Goal: Task Accomplishment & Management: Complete application form

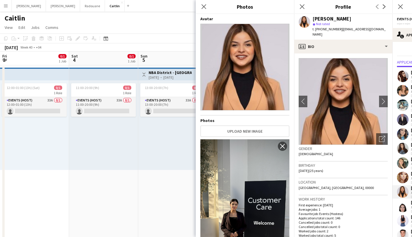
click at [209, 4] on div "Close pop-in" at bounding box center [204, 6] width 16 height 13
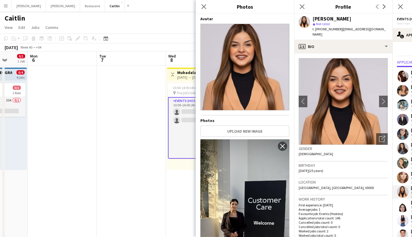
scroll to position [165, 0]
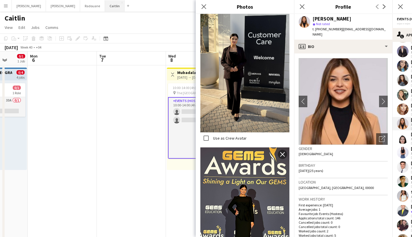
click at [105, 9] on button "[PERSON_NAME]" at bounding box center [115, 5] width 20 height 11
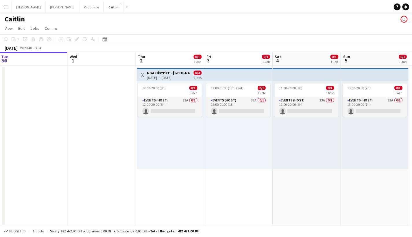
scroll to position [0, 209]
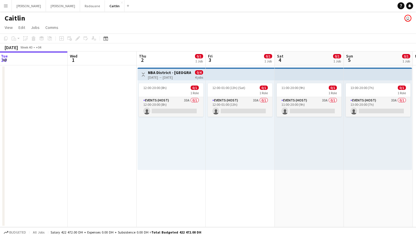
click at [168, 176] on app-date-cell "Toggle View NBA District - Abu Dhabi 02-10-2025 → 05-10-2025 0/4 4 jobs 12:00-2…" at bounding box center [171, 146] width 69 height 162
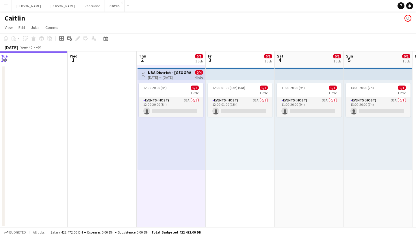
click at [62, 40] on icon "Add job" at bounding box center [61, 38] width 5 height 5
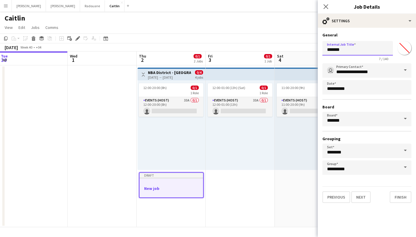
click at [354, 47] on input "*******" at bounding box center [357, 48] width 70 height 14
click at [336, 48] on input "**********" at bounding box center [357, 48] width 70 height 14
type input "**********"
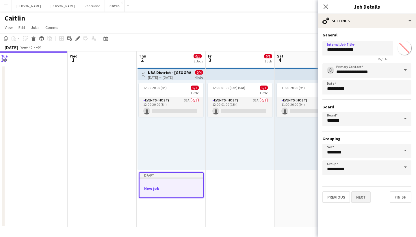
click at [360, 201] on button "Next" at bounding box center [360, 197] width 19 height 12
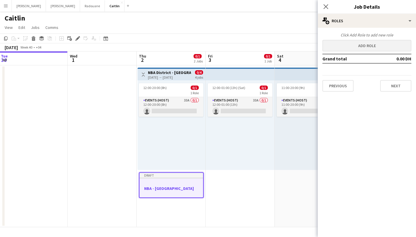
click at [365, 51] on button "Add role" at bounding box center [366, 46] width 89 height 12
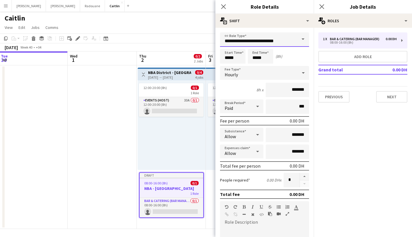
click at [287, 41] on input "**********" at bounding box center [264, 39] width 89 height 14
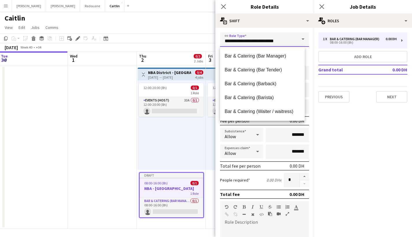
click at [287, 41] on input "**********" at bounding box center [264, 39] width 89 height 14
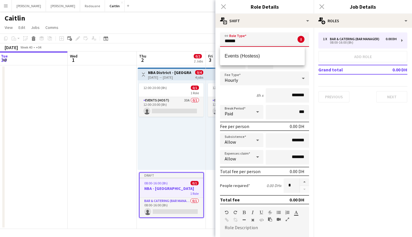
click at [277, 53] on span "Events (Hostess)" at bounding box center [261, 55] width 75 height 5
type input "**********"
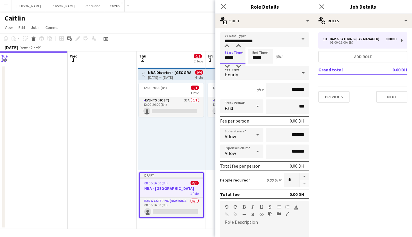
click at [228, 58] on input "*****" at bounding box center [232, 56] width 25 height 14
type input "*****"
click at [257, 57] on input "*****" at bounding box center [260, 56] width 25 height 14
type input "*****"
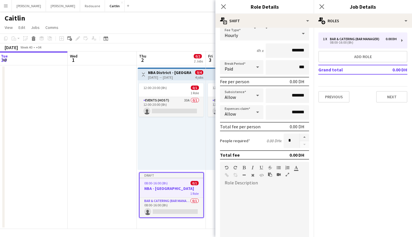
scroll to position [30, 0]
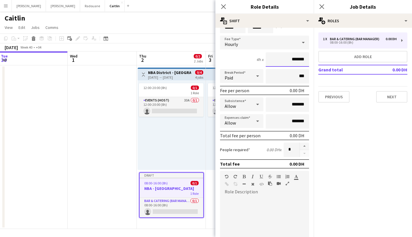
click at [287, 58] on input "*******" at bounding box center [286, 59] width 43 height 14
type input "****"
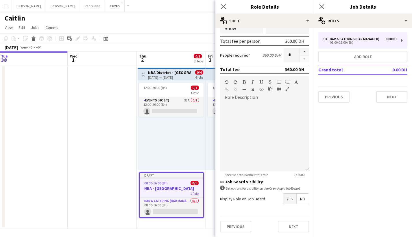
scroll to position [125, 0]
type input "*****"
click at [287, 203] on span "Yes" at bounding box center [289, 199] width 13 height 10
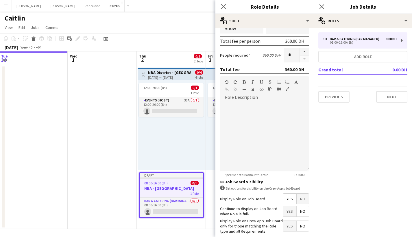
click at [287, 209] on span "Yes" at bounding box center [289, 211] width 13 height 10
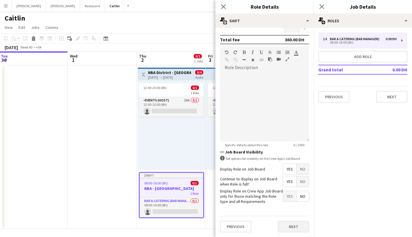
scroll to position [154, 0]
click at [289, 228] on button "Next" at bounding box center [293, 227] width 31 height 12
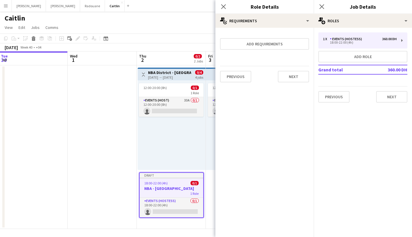
scroll to position [0, 0]
click at [390, 98] on button "Next" at bounding box center [391, 97] width 31 height 12
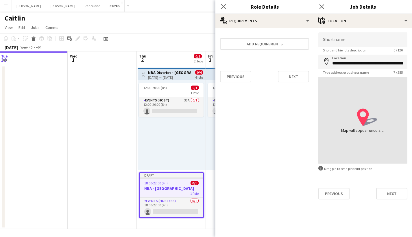
type input "**********"
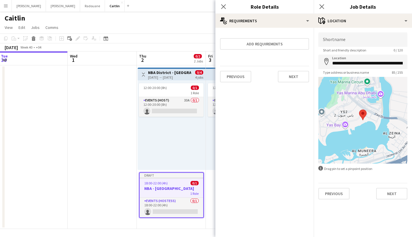
click at [390, 197] on button "Next" at bounding box center [391, 194] width 31 height 12
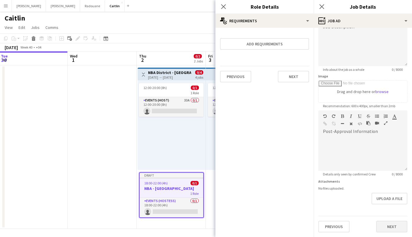
scroll to position [68, 0]
click at [380, 221] on button "Next" at bounding box center [391, 227] width 31 height 12
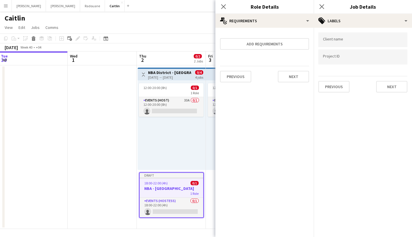
scroll to position [0, 0]
click at [384, 85] on button "Next" at bounding box center [391, 87] width 31 height 12
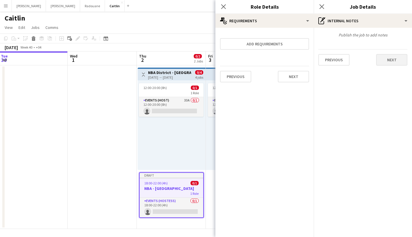
click at [393, 62] on button "Next" at bounding box center [391, 60] width 31 height 12
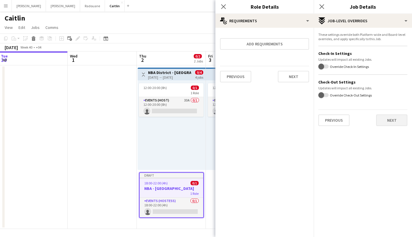
click at [387, 121] on button "Next" at bounding box center [391, 120] width 31 height 12
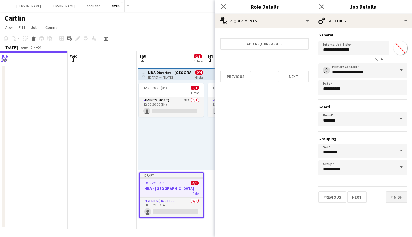
click at [395, 195] on button "Finish" at bounding box center [396, 197] width 22 height 12
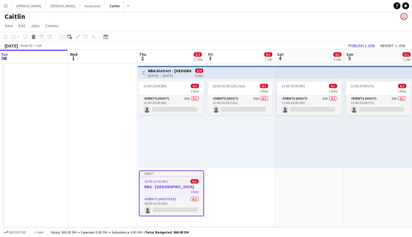
scroll to position [2, 0]
click at [182, 179] on div "18:00-22:00 (4h) 0/1" at bounding box center [171, 181] width 64 height 4
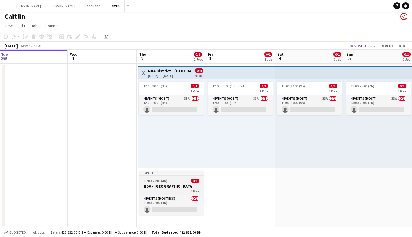
click at [182, 179] on div "18:00-22:00 (4h) 0/1" at bounding box center [171, 180] width 65 height 4
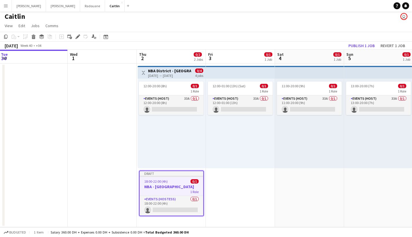
click at [289, 179] on app-date-cell "11:00-20:00 (9h) 0/1 1 Role Events (Host) 33A 0/1 11:00-20:00 (9h) single-neutr…" at bounding box center [309, 145] width 69 height 163
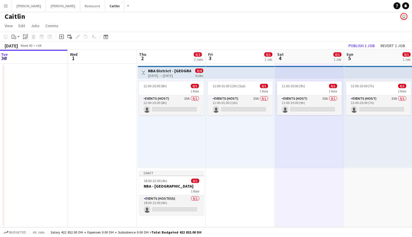
click at [25, 37] on icon "Paste linked Job" at bounding box center [25, 36] width 5 height 5
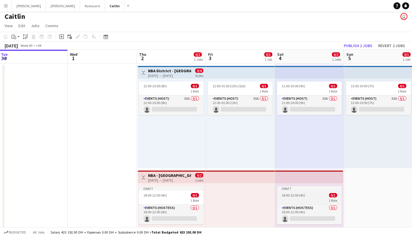
click at [306, 199] on div "1 Role" at bounding box center [309, 200] width 65 height 5
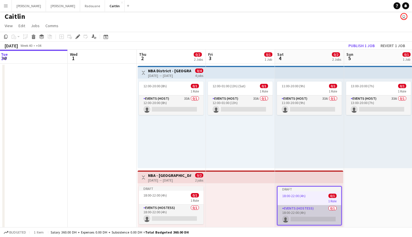
click at [302, 212] on app-card-role "Events (Hostess) 0/1 18:00-22:00 (4h) single-neutral-actions" at bounding box center [309, 215] width 64 height 20
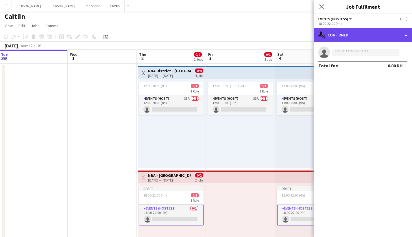
click at [354, 38] on div "single-neutral-actions-check-2 Confirmed" at bounding box center [362, 35] width 98 height 14
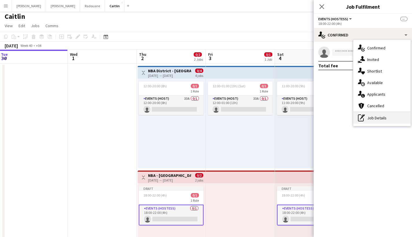
click at [372, 119] on div "pen-write Job Details" at bounding box center [381, 118] width 57 height 12
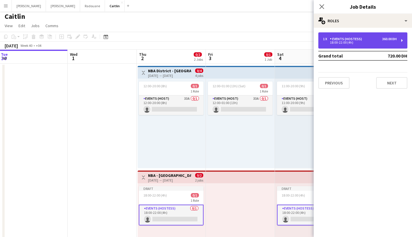
click at [344, 44] on div "1 x Events (Hostess) 360.00 DH 18:00-22:00 (4h)" at bounding box center [362, 40] width 89 height 16
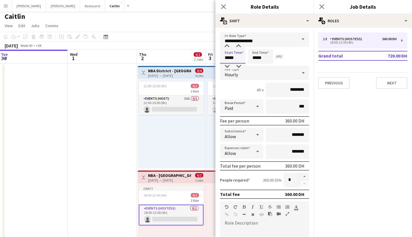
click at [229, 58] on input "*****" at bounding box center [232, 56] width 25 height 14
type input "*****"
click at [256, 58] on input "*****" at bounding box center [260, 56] width 25 height 14
type input "*****"
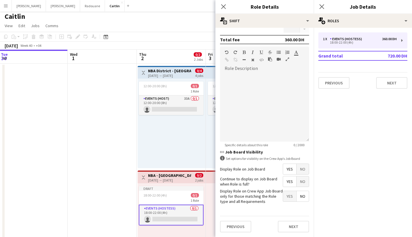
scroll to position [154, 0]
click at [289, 229] on button "Next" at bounding box center [293, 227] width 31 height 12
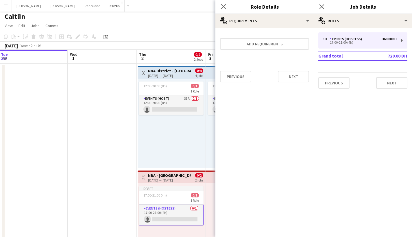
scroll to position [0, 0]
click at [296, 83] on div "Previous Next" at bounding box center [264, 76] width 89 height 21
click at [295, 83] on div "Previous Next" at bounding box center [264, 76] width 89 height 21
click at [295, 81] on button "Next" at bounding box center [293, 77] width 31 height 12
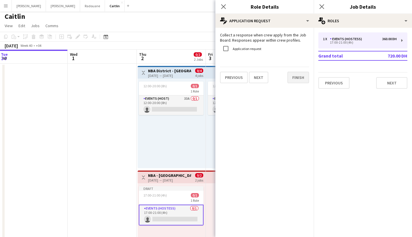
click at [296, 80] on button "Finish" at bounding box center [298, 78] width 22 height 12
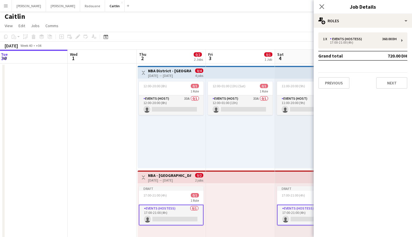
click at [400, 88] on button "Next" at bounding box center [391, 83] width 31 height 12
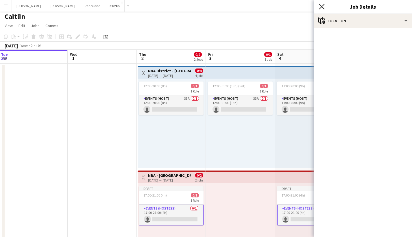
click at [322, 7] on icon "Close pop-in" at bounding box center [321, 6] width 5 height 5
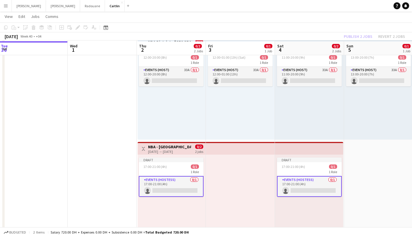
scroll to position [31, 0]
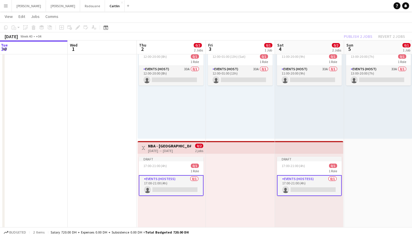
click at [185, 182] on app-card-role "Events (Hostess) 0/1 17:00-21:00 (4h) single-neutral-actions" at bounding box center [171, 185] width 65 height 21
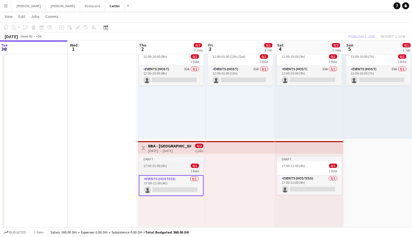
click at [184, 171] on div "1 Role" at bounding box center [171, 170] width 65 height 5
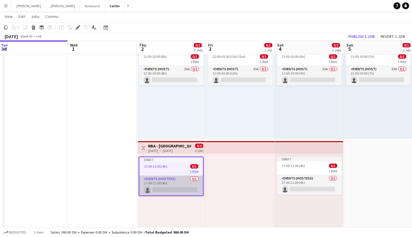
click at [183, 181] on app-card-role "Events (Hostess) 0/1 17:00-21:00 (4h) single-neutral-actions" at bounding box center [171, 186] width 64 height 20
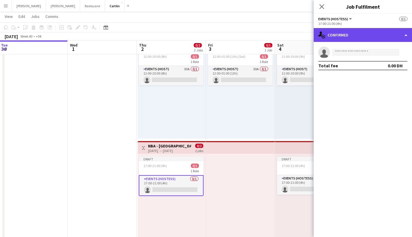
click at [352, 38] on div "single-neutral-actions-check-2 Confirmed" at bounding box center [362, 35] width 98 height 14
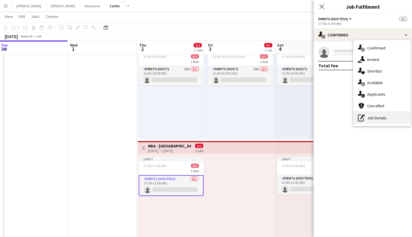
click at [373, 121] on div "pen-write Job Details" at bounding box center [381, 118] width 57 height 12
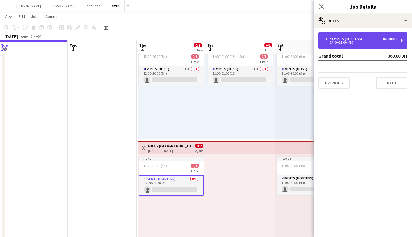
click at [344, 45] on div "1 x Events (Hostess) 360.00 DH 17:00-21:00 (4h)" at bounding box center [362, 40] width 89 height 16
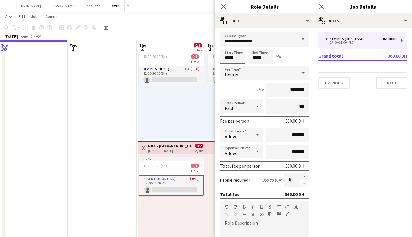
click at [229, 56] on input "*****" at bounding box center [232, 56] width 25 height 14
type input "*****"
click at [256, 57] on input "*****" at bounding box center [260, 56] width 25 height 14
type input "*****"
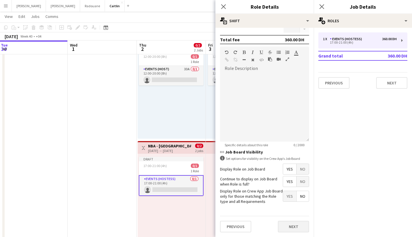
scroll to position [154, 0]
click at [284, 222] on button "Next" at bounding box center [293, 227] width 31 height 12
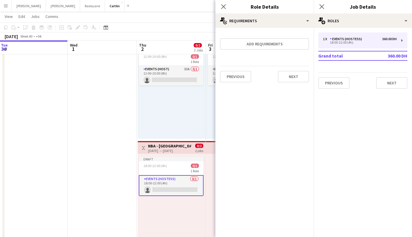
scroll to position [0, 0]
click at [300, 74] on button "Next" at bounding box center [293, 77] width 31 height 12
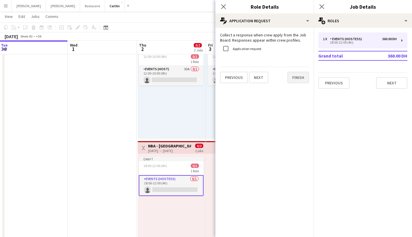
click at [297, 83] on button "Finish" at bounding box center [298, 78] width 22 height 12
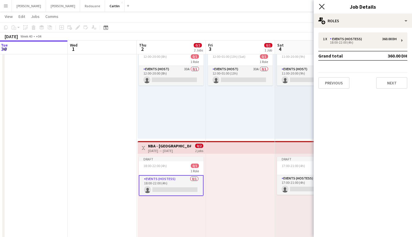
click at [322, 6] on icon at bounding box center [321, 6] width 5 height 5
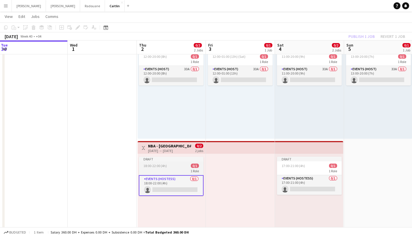
click at [187, 159] on div "Draft" at bounding box center [171, 159] width 65 height 5
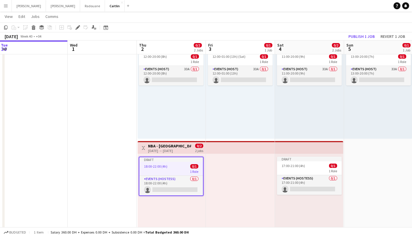
click at [187, 144] on div "Toggle View NBA - Abu Dhabi 02-10-2025 → 04-10-2025 0/2 2 jobs" at bounding box center [171, 148] width 63 height 10
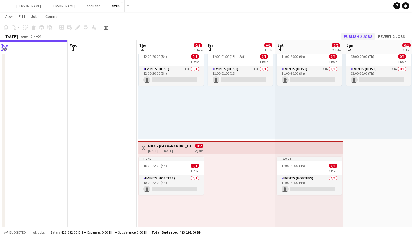
click at [364, 36] on button "Publish 2 jobs" at bounding box center [357, 37] width 33 height 8
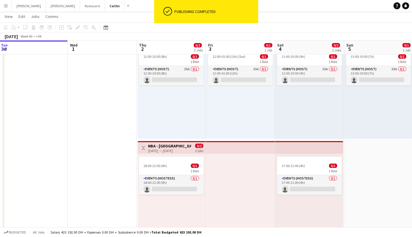
click at [182, 186] on app-card-role "Events (Hostess) 0/1 18:00-22:00 (4h) single-neutral-actions" at bounding box center [171, 185] width 65 height 20
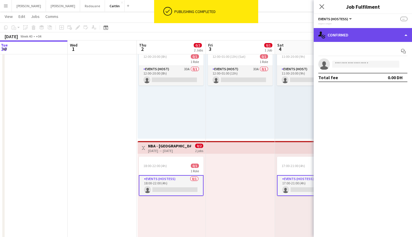
click at [366, 40] on div "single-neutral-actions-check-2 Confirmed" at bounding box center [362, 35] width 98 height 14
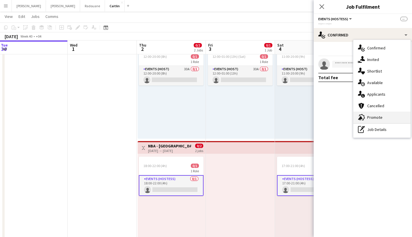
click at [371, 118] on span "Promote" at bounding box center [374, 117] width 15 height 5
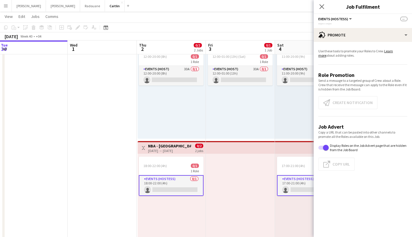
click at [175, 186] on app-card-role "Events (Hostess) 0/1 18:00-22:00 (4h) single-neutral-actions" at bounding box center [171, 185] width 65 height 21
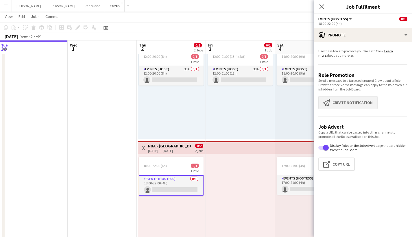
click at [355, 105] on button "Create notification Create notification" at bounding box center [347, 102] width 59 height 13
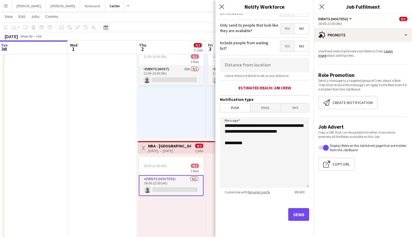
scroll to position [81, 0]
click at [293, 211] on button "Send" at bounding box center [298, 214] width 21 height 13
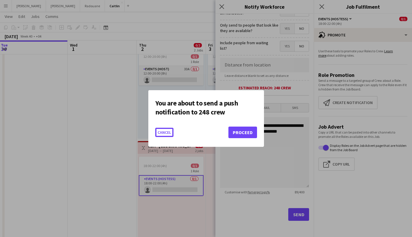
scroll to position [81, 0]
click at [252, 133] on button "Proceed" at bounding box center [242, 133] width 29 height 12
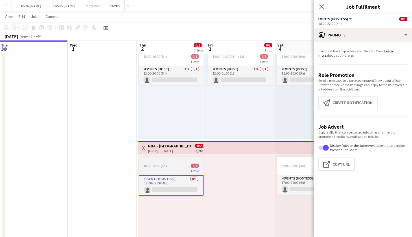
click at [183, 161] on div at bounding box center [171, 159] width 65 height 5
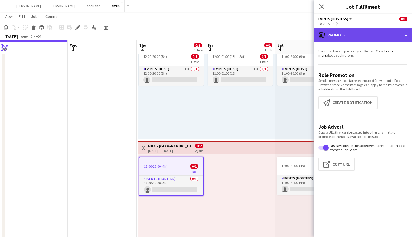
click at [361, 29] on div "advertising-megaphone Promote" at bounding box center [362, 35] width 98 height 14
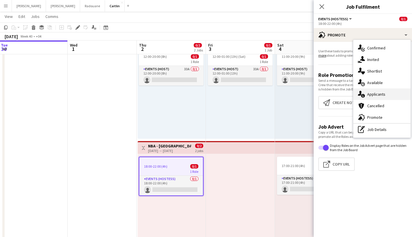
click at [376, 93] on span "Applicants" at bounding box center [376, 94] width 18 height 5
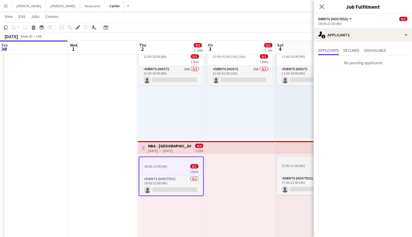
click at [302, 161] on div at bounding box center [309, 159] width 65 height 5
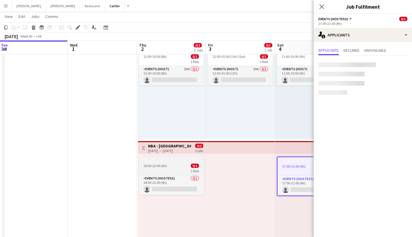
click at [180, 159] on div at bounding box center [171, 159] width 65 height 5
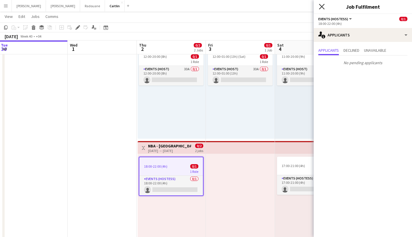
click at [322, 9] on icon "Close pop-in" at bounding box center [321, 6] width 5 height 5
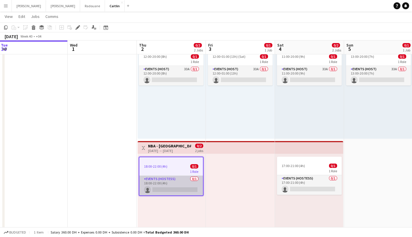
click at [187, 184] on app-card-role "Events (Hostess) 0/1 18:00-22:00 (4h) single-neutral-actions" at bounding box center [171, 186] width 64 height 20
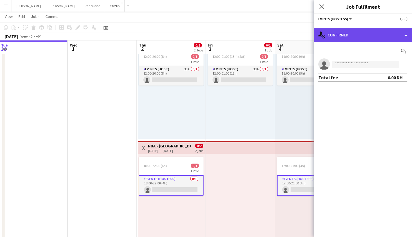
click at [384, 40] on div "single-neutral-actions-check-2 Confirmed" at bounding box center [362, 35] width 98 height 14
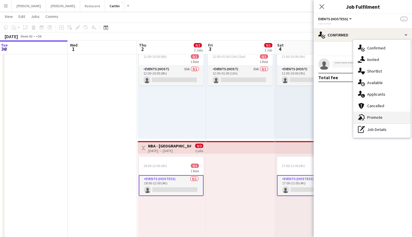
click at [390, 115] on div "advertising-megaphone Promote" at bounding box center [381, 117] width 57 height 12
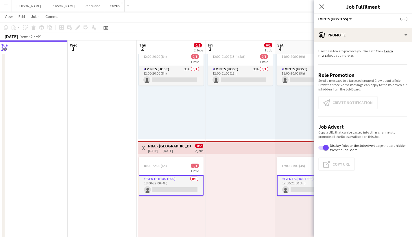
click at [193, 183] on app-card-role "Events (Hostess) 0/1 18:00-22:00 (4h) single-neutral-actions" at bounding box center [171, 185] width 65 height 21
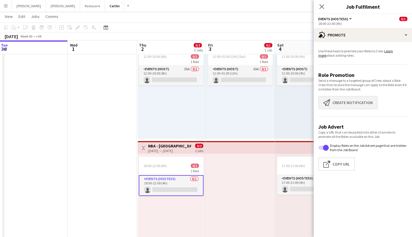
click at [365, 101] on button "Create notification Create notification" at bounding box center [347, 102] width 59 height 13
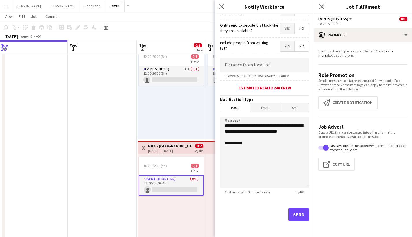
click at [288, 215] on button "Send" at bounding box center [298, 214] width 21 height 13
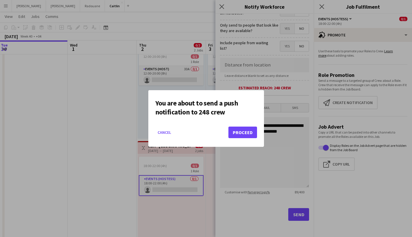
click at [246, 135] on button "Proceed" at bounding box center [242, 133] width 29 height 12
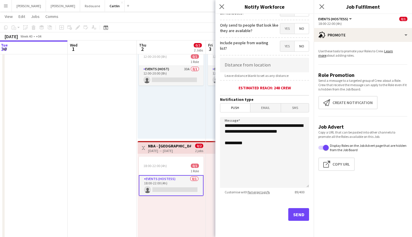
scroll to position [31, 0]
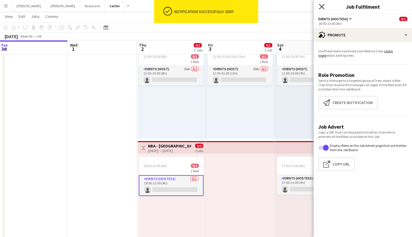
click at [323, 7] on icon "Close pop-in" at bounding box center [321, 6] width 5 height 5
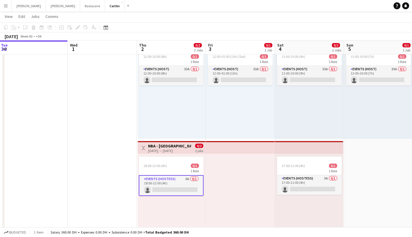
click at [183, 181] on app-card-role "Events (Hostess) 3A 0/1 18:00-22:00 (4h) single-neutral-actions" at bounding box center [171, 185] width 65 height 21
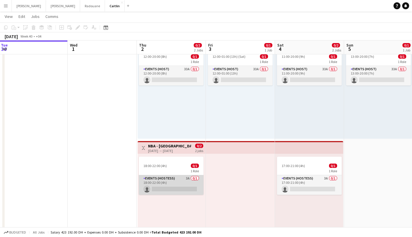
click at [183, 181] on app-card-role "Events (Hostess) 3A 0/1 18:00-22:00 (4h) single-neutral-actions" at bounding box center [171, 185] width 65 height 20
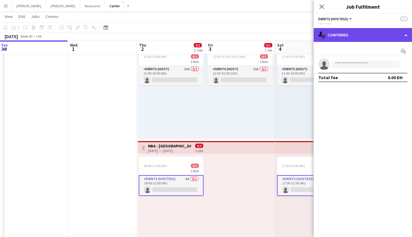
click at [377, 38] on div "single-neutral-actions-check-2 Confirmed" at bounding box center [362, 35] width 98 height 14
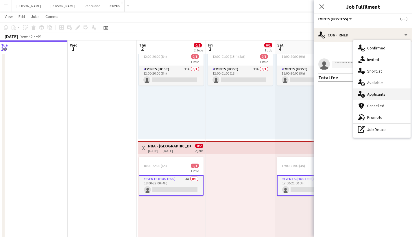
click at [379, 95] on span "Applicants" at bounding box center [376, 94] width 18 height 5
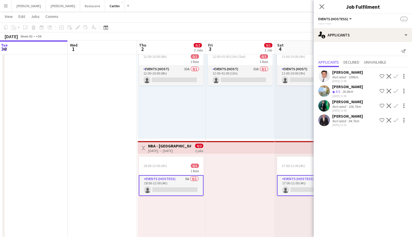
click at [181, 178] on app-card-role "Events (Hostess) 5A 0/1 18:00-22:00 (4h) single-neutral-actions" at bounding box center [171, 185] width 65 height 21
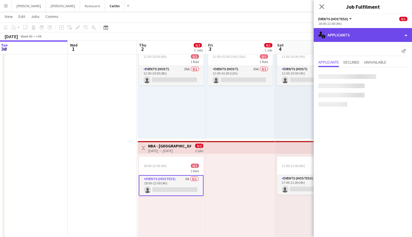
click at [369, 29] on div "single-neutral-actions-information Applicants" at bounding box center [362, 35] width 98 height 14
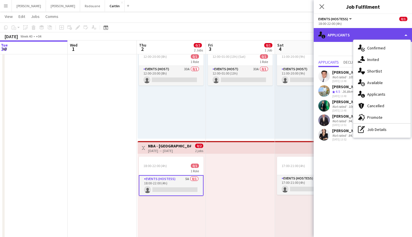
click at [369, 29] on div "single-neutral-actions-information Applicants" at bounding box center [362, 35] width 98 height 14
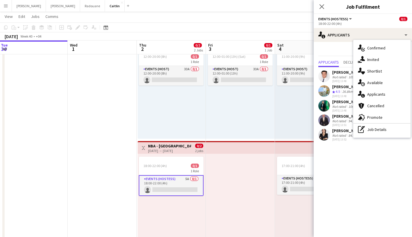
click at [128, 114] on app-date-cell at bounding box center [102, 139] width 69 height 211
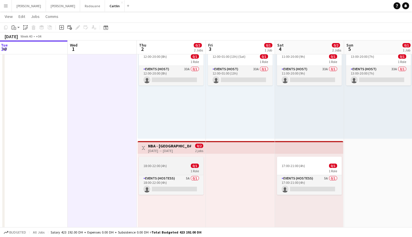
click at [159, 159] on div at bounding box center [171, 159] width 65 height 5
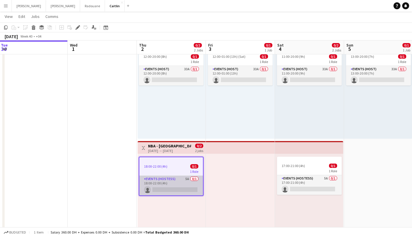
click at [162, 183] on app-card-role "Events (Hostess) 5A 0/1 18:00-22:00 (4h) single-neutral-actions" at bounding box center [171, 186] width 64 height 20
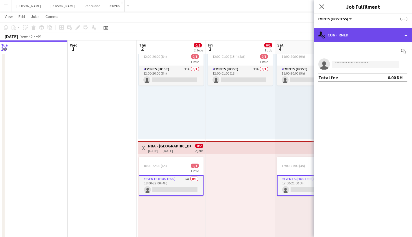
click at [337, 40] on div "single-neutral-actions-check-2 Confirmed" at bounding box center [362, 35] width 98 height 14
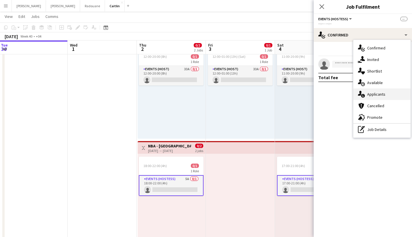
click at [373, 92] on span "Applicants" at bounding box center [376, 94] width 18 height 5
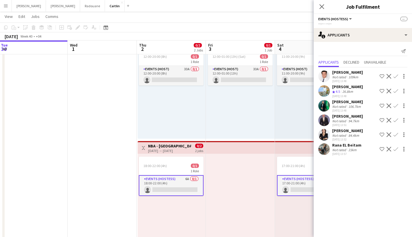
click at [344, 146] on div "Rana EL Beitam" at bounding box center [346, 144] width 29 height 5
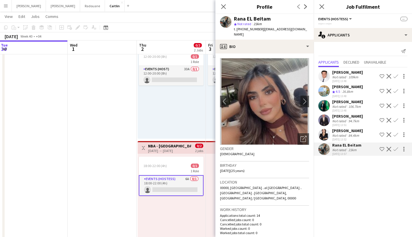
click at [305, 129] on app-crew-profile-bio "chevron-left chevron-right Open photos pop-in Gender Female Birthday 27-08-2000…" at bounding box center [264, 144] width 98 height 183
click at [300, 136] on icon at bounding box center [302, 138] width 5 height 5
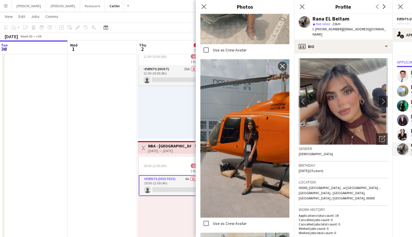
scroll to position [483, 0]
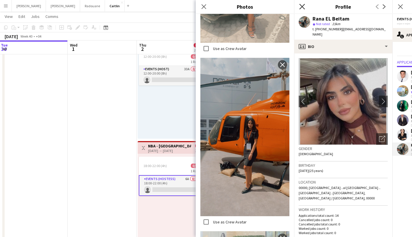
click at [300, 7] on icon "Close pop-in" at bounding box center [301, 6] width 5 height 5
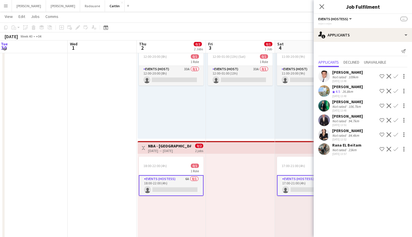
scroll to position [29, 0]
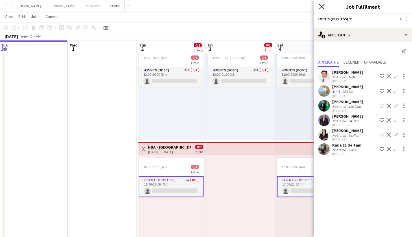
click at [320, 5] on icon at bounding box center [321, 6] width 5 height 5
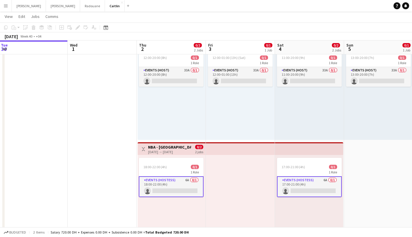
click at [168, 186] on app-card-role "Events (Hostess) 6A 0/1 18:00-22:00 (4h) single-neutral-actions" at bounding box center [171, 186] width 65 height 21
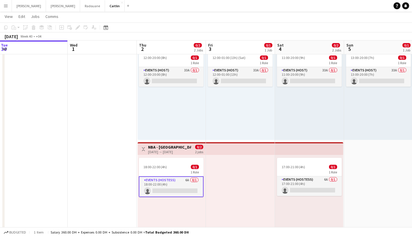
click at [178, 185] on app-card-role "Events (Hostess) 6A 0/1 18:00-22:00 (4h) single-neutral-actions" at bounding box center [171, 186] width 65 height 21
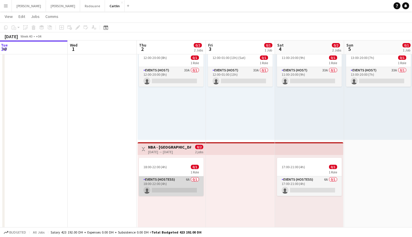
click at [169, 185] on app-card-role "Events (Hostess) 6A 0/1 18:00-22:00 (4h) single-neutral-actions" at bounding box center [171, 186] width 65 height 20
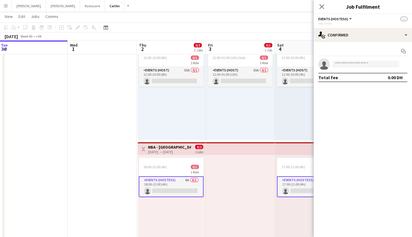
click at [359, 27] on app-options-switcher "Events (Hostess) All roles Events (Hostess) -- --:-- - --:--" at bounding box center [362, 21] width 98 height 14
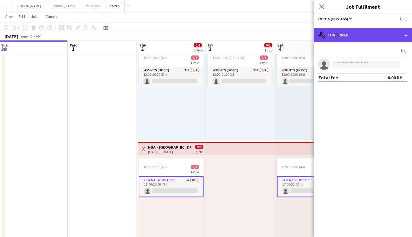
click at [357, 34] on div "single-neutral-actions-check-2 Confirmed" at bounding box center [362, 35] width 98 height 14
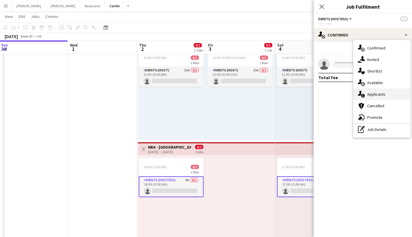
click at [380, 92] on span "Applicants" at bounding box center [376, 94] width 18 height 5
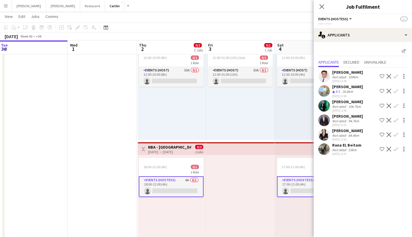
click at [332, 149] on div "Not rated" at bounding box center [339, 150] width 15 height 4
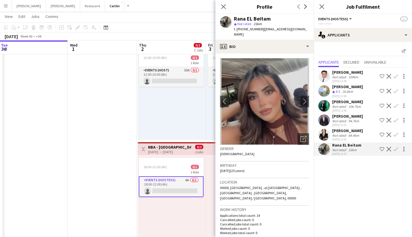
click at [8, 5] on button "Menu" at bounding box center [6, 6] width 12 height 12
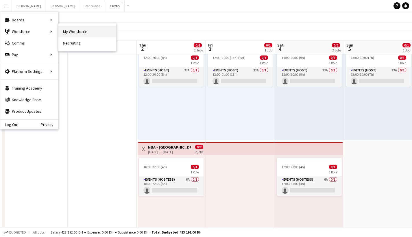
click at [69, 30] on link "My Workforce" at bounding box center [87, 32] width 58 height 12
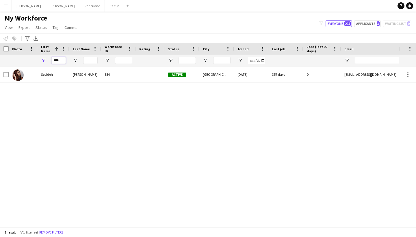
click at [63, 57] on input "****" at bounding box center [58, 60] width 14 height 7
type input "*****"
drag, startPoint x: 54, startPoint y: 70, endPoint x: 49, endPoint y: 77, distance: 8.5
click at [49, 77] on div "Dunia" at bounding box center [54, 74] width 32 height 16
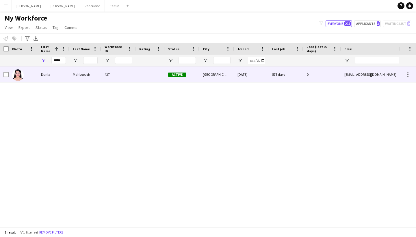
click at [269, 71] on div "575 days" at bounding box center [286, 74] width 35 height 16
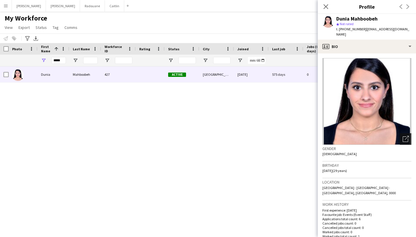
click at [405, 137] on div "Open photos pop-in" at bounding box center [406, 139] width 12 height 12
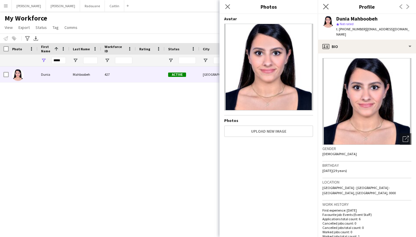
click at [325, 3] on app-icon "Close pop-in" at bounding box center [326, 7] width 8 height 8
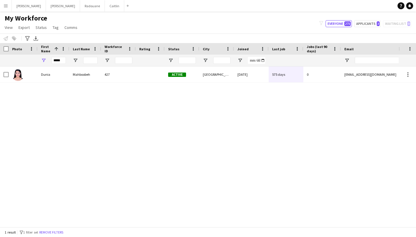
click at [78, 13] on main "My Workforce View Views Default view New view Update view Delete view Edit name…" at bounding box center [208, 120] width 416 height 217
click at [78, 12] on main "My Workforce View Views Default view New view Update view Delete view Edit name…" at bounding box center [208, 120] width 416 height 217
click at [105, 10] on button "[PERSON_NAME]" at bounding box center [114, 5] width 19 height 11
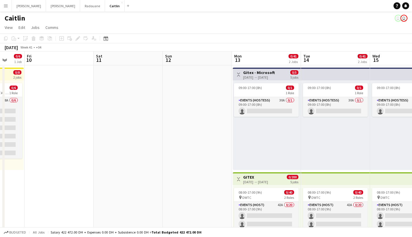
scroll to position [0, 132]
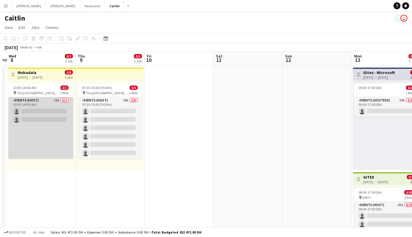
click at [44, 114] on app-card-role "Events (Host) 18A 0/2 10:00-14:00 (4h) single-neutral-actions single-neutral-ac…" at bounding box center [40, 128] width 65 height 62
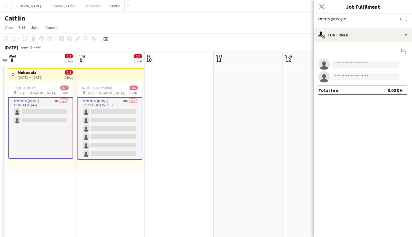
click at [195, 100] on app-date-cell at bounding box center [178, 170] width 69 height 211
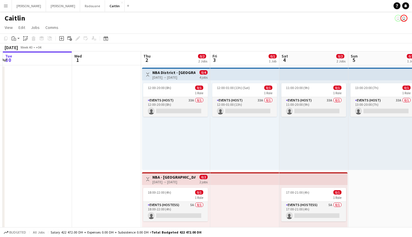
scroll to position [40, 0]
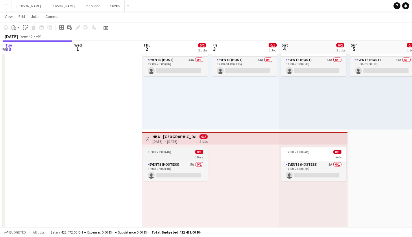
click at [161, 153] on span "18:00-22:00 (4h)" at bounding box center [159, 152] width 23 height 4
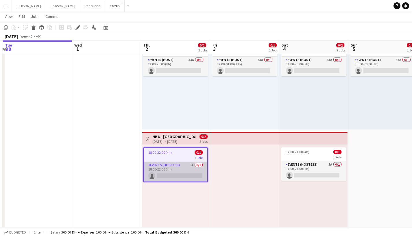
click at [164, 163] on app-card-role "Events (Hostess) 5A 0/1 18:00-22:00 (4h) single-neutral-actions" at bounding box center [176, 172] width 64 height 20
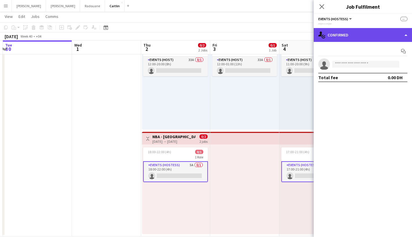
click at [385, 29] on div "single-neutral-actions-check-2 Confirmed" at bounding box center [362, 35] width 98 height 14
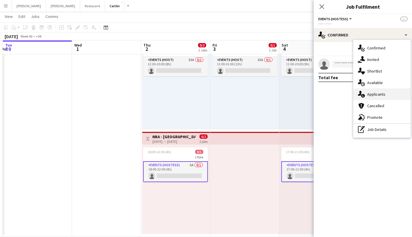
click at [386, 99] on div "single-neutral-actions-information Applicants" at bounding box center [381, 94] width 57 height 12
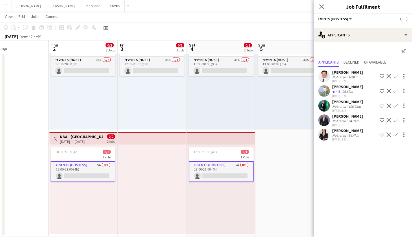
scroll to position [0, 229]
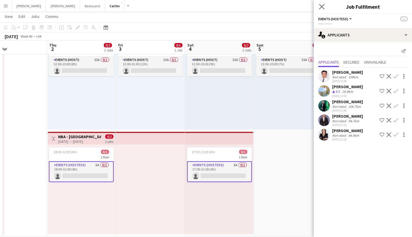
click at [319, 6] on app-icon "Close pop-in" at bounding box center [321, 7] width 8 height 8
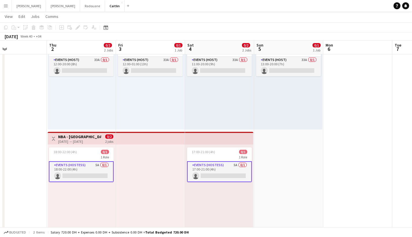
click at [83, 175] on app-card-role "Events (Hostess) 5A 0/1 18:00-22:00 (4h) single-neutral-actions" at bounding box center [81, 171] width 65 height 21
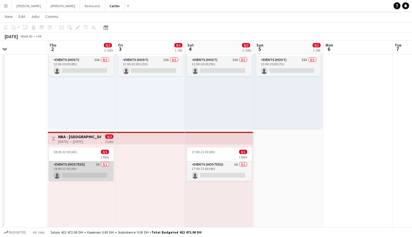
click at [85, 173] on app-card-role "Events (Hostess) 5A 0/1 18:00-22:00 (4h) single-neutral-actions" at bounding box center [81, 171] width 65 height 20
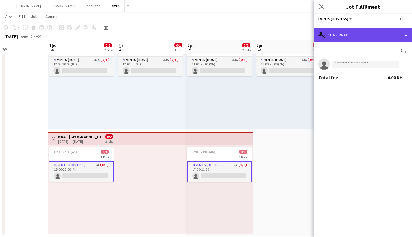
click at [359, 40] on div "single-neutral-actions-check-2 Confirmed" at bounding box center [362, 35] width 98 height 14
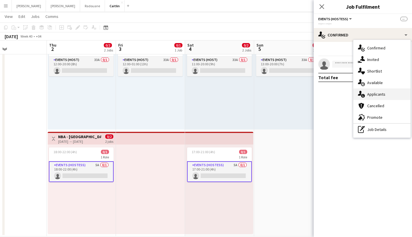
click at [375, 89] on div "single-neutral-actions-information Applicants" at bounding box center [381, 94] width 57 height 12
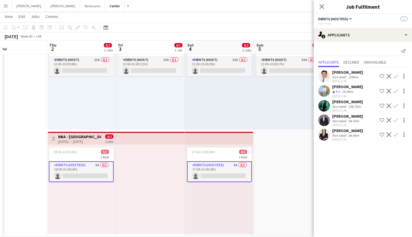
click at [104, 169] on app-card-role "Events (Hostess) 5A 0/1 18:00-22:00 (4h) single-neutral-actions" at bounding box center [81, 171] width 65 height 21
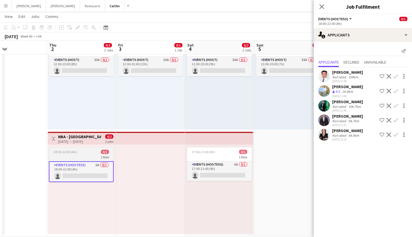
click at [103, 148] on app-job-card "18:00-22:00 (4h) 0/1 1 Role Events (Hostess) 5A 0/1 18:00-22:00 (4h) single-neu…" at bounding box center [81, 164] width 65 height 35
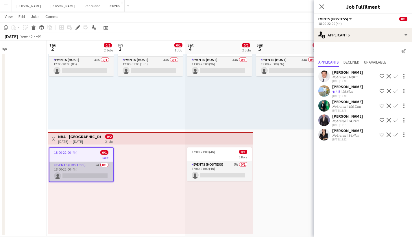
click at [95, 168] on app-card-role "Events (Hostess) 5A 0/1 18:00-22:00 (4h) single-neutral-actions" at bounding box center [81, 172] width 64 height 20
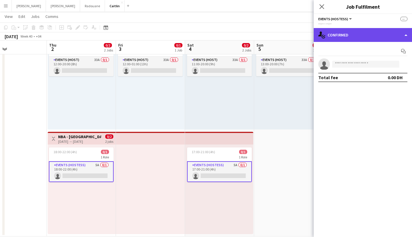
click at [335, 38] on div "single-neutral-actions-check-2 Confirmed" at bounding box center [362, 35] width 98 height 14
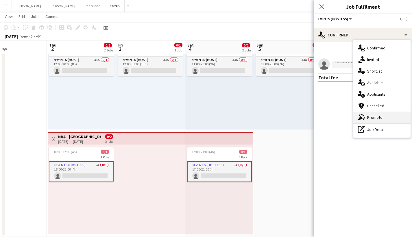
click at [373, 118] on span "Promote" at bounding box center [374, 117] width 15 height 5
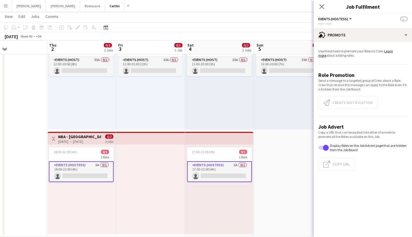
click at [101, 174] on app-card-role "Events (Hostess) 5A 0/1 18:00-22:00 (4h) single-neutral-actions" at bounding box center [81, 171] width 65 height 21
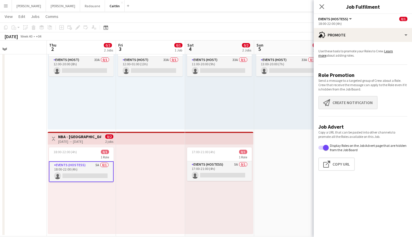
click at [327, 106] on button "Create notification Create notification" at bounding box center [347, 102] width 59 height 13
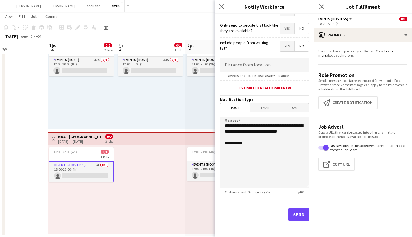
click at [295, 217] on button "Send" at bounding box center [298, 214] width 21 height 13
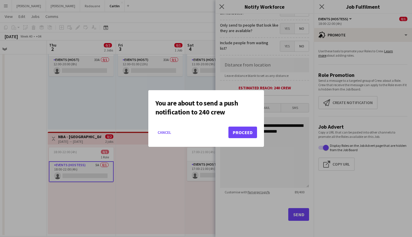
click at [248, 135] on button "Proceed" at bounding box center [242, 133] width 29 height 12
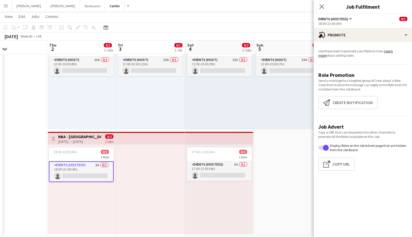
click at [10, 11] on button "Menu" at bounding box center [6, 6] width 12 height 12
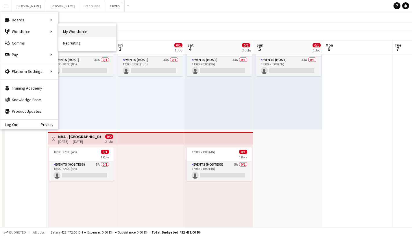
click at [71, 31] on link "My Workforce" at bounding box center [87, 32] width 58 height 12
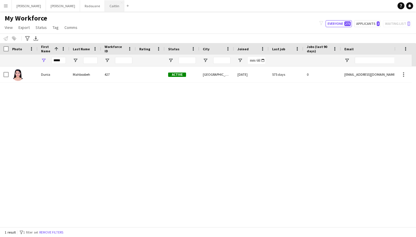
click at [105, 4] on button "[PERSON_NAME]" at bounding box center [114, 5] width 19 height 11
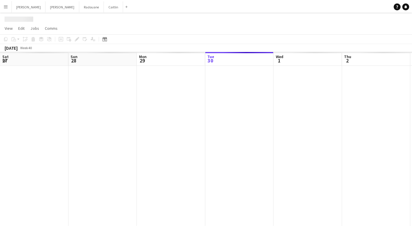
scroll to position [0, 138]
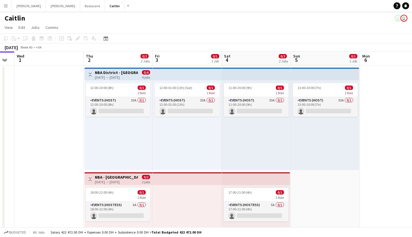
drag, startPoint x: 163, startPoint y: 109, endPoint x: 39, endPoint y: 111, distance: 124.2
click at [39, 111] on app-calendar-viewport "Sun 28 Mon 29 Tue 30 Wed 1 Thu 2 0/2 2 Jobs Fri 3 0/1 1 Job Sat 4 0/2 2 Jobs Su…" at bounding box center [206, 163] width 412 height 225
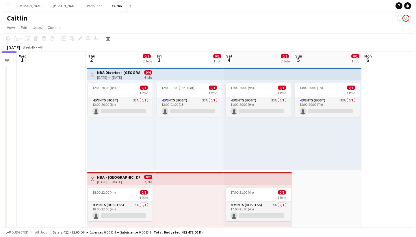
scroll to position [0, 193]
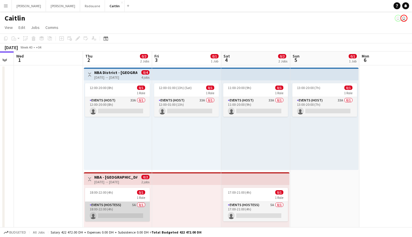
click at [124, 202] on app-card-role "Events (Hostess) 5A 0/1 18:00-22:00 (4h) single-neutral-actions" at bounding box center [117, 212] width 65 height 20
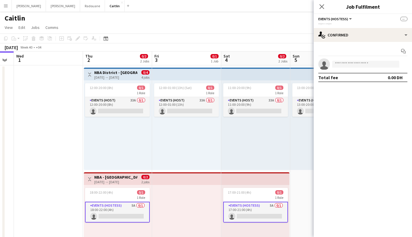
click at [0, 3] on button "Menu" at bounding box center [6, 6] width 12 height 12
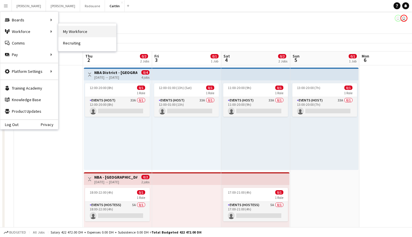
click at [93, 29] on link "My Workforce" at bounding box center [87, 32] width 58 height 12
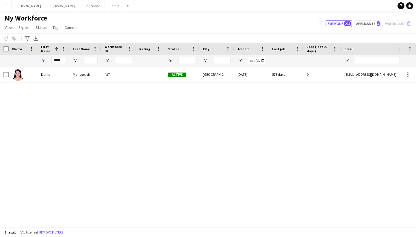
click at [0, 10] on button "Menu" at bounding box center [6, 6] width 12 height 12
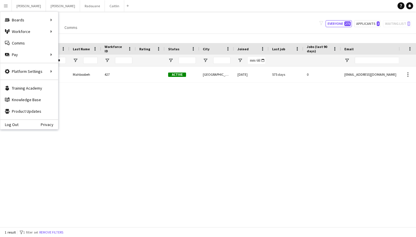
click at [161, 17] on div "My Workforce View Views Default view New view Update view Delete view Edit name…" at bounding box center [208, 24] width 416 height 20
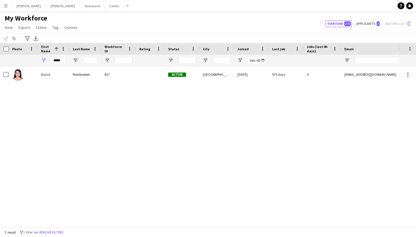
click at [66, 59] on div "*****" at bounding box center [54, 61] width 32 height 12
drag, startPoint x: 63, startPoint y: 59, endPoint x: 32, endPoint y: 59, distance: 31.2
click at [38, 59] on div "*****" at bounding box center [54, 61] width 32 height 12
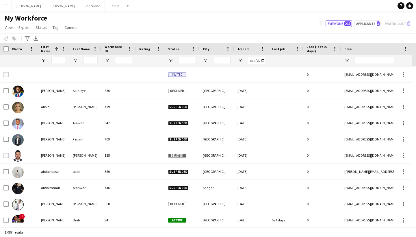
click at [202, 60] on div at bounding box center [216, 61] width 35 height 12
click at [205, 59] on span "Open Filter Menu" at bounding box center [205, 60] width 5 height 5
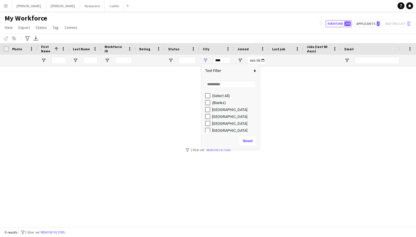
click at [210, 126] on div "[GEOGRAPHIC_DATA]" at bounding box center [232, 123] width 54 height 7
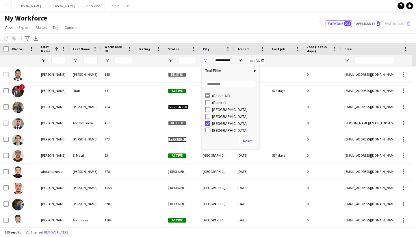
type input "**********"
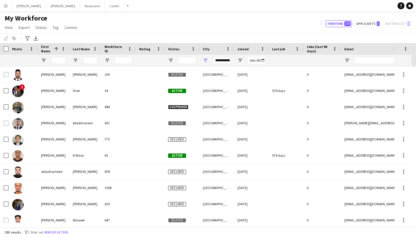
click at [255, 21] on div "My Workforce View Views Default view New view Update view Delete view Edit name…" at bounding box center [208, 24] width 416 height 20
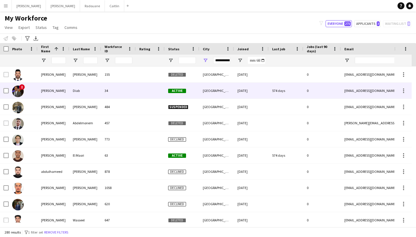
click at [105, 94] on div "34" at bounding box center [118, 91] width 35 height 16
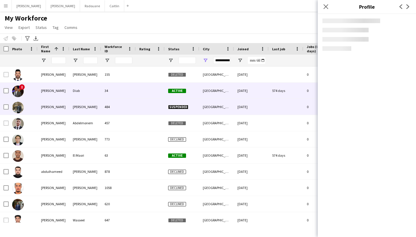
click at [108, 110] on div "484" at bounding box center [118, 107] width 35 height 16
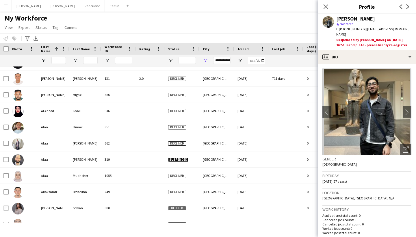
scroll to position [416, 0]
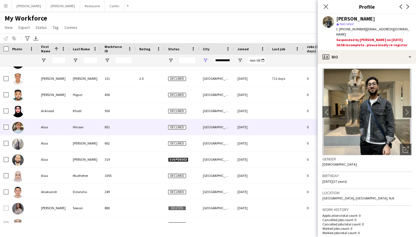
click at [109, 130] on div "851" at bounding box center [118, 127] width 35 height 16
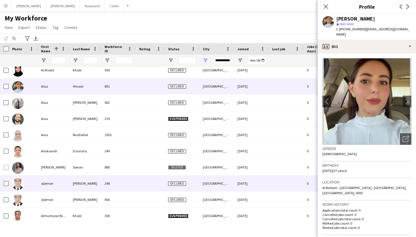
scroll to position [0, 0]
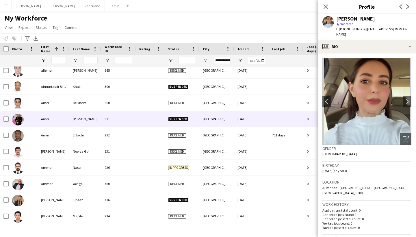
click at [61, 104] on div "Amel" at bounding box center [54, 103] width 32 height 16
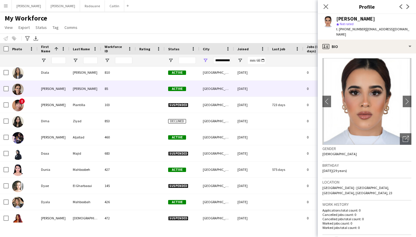
click at [85, 86] on div "[PERSON_NAME]" at bounding box center [85, 89] width 32 height 16
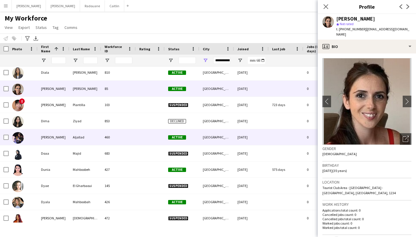
click at [89, 138] on div "Aljallad" at bounding box center [85, 137] width 32 height 16
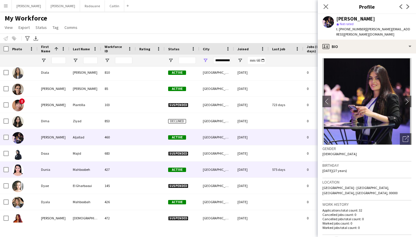
click at [91, 165] on div "Mahboobeh" at bounding box center [85, 169] width 32 height 16
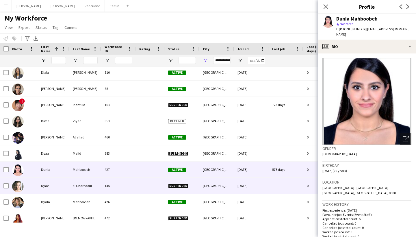
click at [90, 186] on div "El Gharbaoui" at bounding box center [85, 186] width 32 height 16
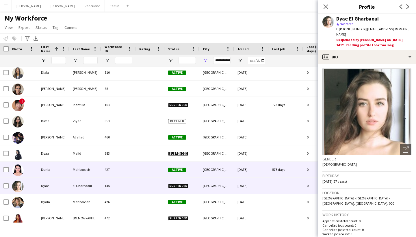
click at [92, 165] on div "Mahboobeh" at bounding box center [85, 169] width 32 height 16
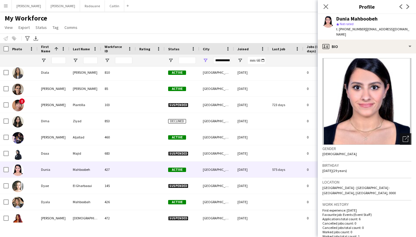
click at [403, 140] on icon "Open photos pop-in" at bounding box center [406, 139] width 6 height 6
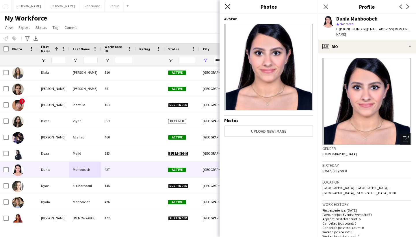
click at [225, 7] on icon "Close pop-in" at bounding box center [227, 6] width 5 height 5
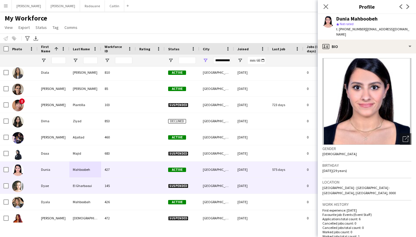
click at [156, 184] on div at bounding box center [150, 186] width 29 height 16
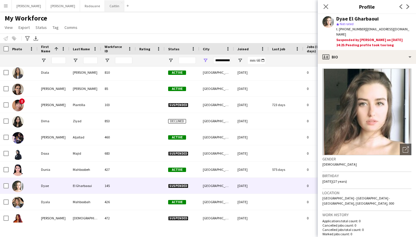
click at [105, 10] on button "[PERSON_NAME]" at bounding box center [114, 5] width 19 height 11
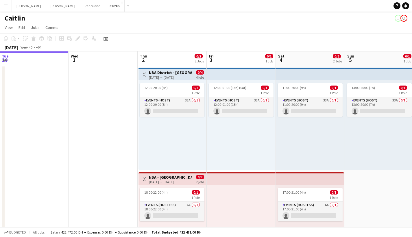
scroll to position [0, 216]
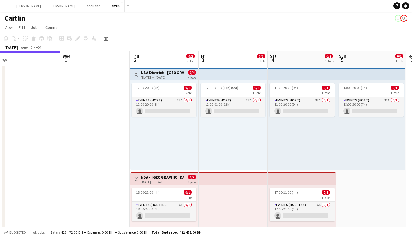
drag, startPoint x: 162, startPoint y: 165, endPoint x: 84, endPoint y: 157, distance: 77.7
click at [84, 157] on app-calendar-viewport "Sat 27 Sun 28 Mon 29 Tue 30 Wed 1 Thu 2 0/2 2 Jobs Fri 3 0/1 1 Job Sat 4 0/2 2 …" at bounding box center [206, 163] width 412 height 225
click at [150, 211] on app-card-role "Events (Hostess) 6A 0/1 18:00-22:00 (4h) single-neutral-actions" at bounding box center [163, 212] width 65 height 20
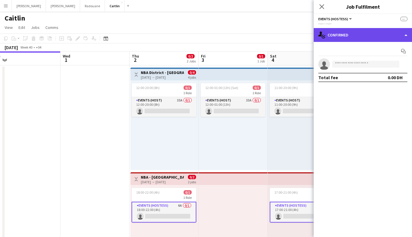
click at [360, 34] on div "single-neutral-actions-check-2 Confirmed" at bounding box center [362, 35] width 98 height 14
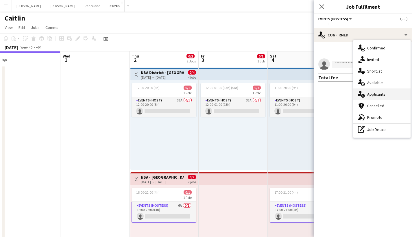
click at [382, 96] on span "Applicants" at bounding box center [376, 94] width 18 height 5
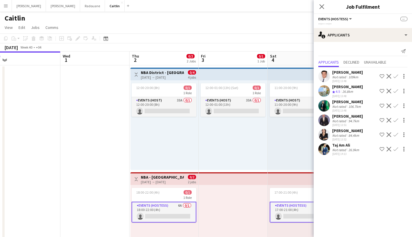
click at [108, 139] on app-date-cell at bounding box center [94, 170] width 69 height 211
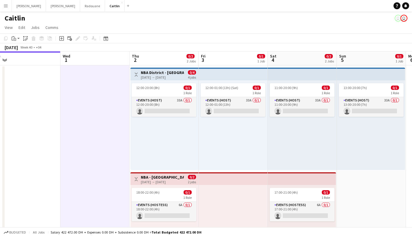
click at [83, 85] on app-date-cell at bounding box center [94, 170] width 69 height 211
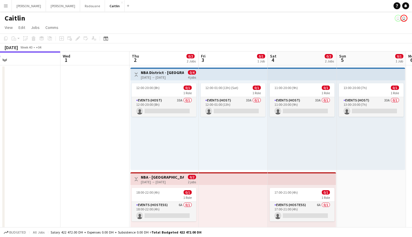
click at [45, 90] on app-date-cell at bounding box center [25, 170] width 69 height 211
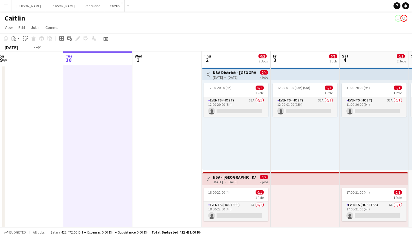
drag, startPoint x: 69, startPoint y: 96, endPoint x: 215, endPoint y: 119, distance: 147.4
click at [210, 119] on app-calendar-viewport "Sat 27 Sun 28 Mon 29 Tue 30 Wed 1 Thu 2 0/2 2 Jobs Fri 3 0/1 1 Job Sat 4 0/2 2 …" at bounding box center [206, 163] width 412 height 225
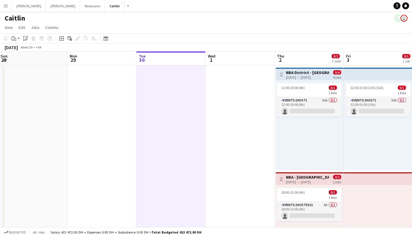
click at [127, 135] on app-date-cell at bounding box center [101, 170] width 69 height 211
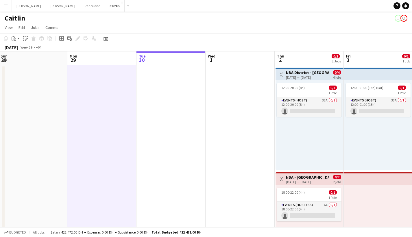
click at [201, 118] on app-date-cell at bounding box center [170, 170] width 69 height 211
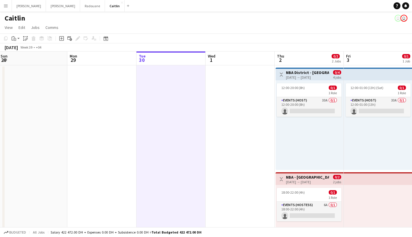
scroll to position [0, 158]
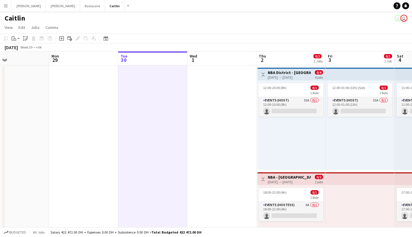
drag, startPoint x: 140, startPoint y: 123, endPoint x: 135, endPoint y: 123, distance: 5.2
click at [135, 123] on app-calendar-viewport "Fri 26 Sat 27 Sun 28 Mon 29 Tue 30 Wed 1 Thu 2 0/2 2 Jobs Fri 3 0/1 1 Job Sat 4…" at bounding box center [206, 163] width 412 height 225
click at [307, 217] on app-card-role "Events (Hostess) 6A 0/1 18:00-22:00 (4h) single-neutral-actions" at bounding box center [290, 212] width 65 height 20
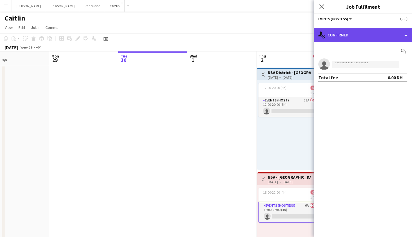
click at [369, 40] on div "single-neutral-actions-check-2 Confirmed" at bounding box center [362, 35] width 98 height 14
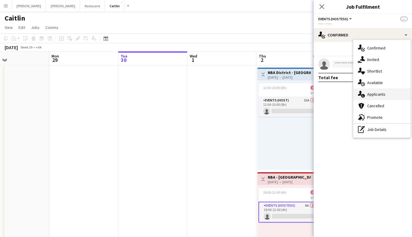
click at [373, 93] on span "Applicants" at bounding box center [376, 94] width 18 height 5
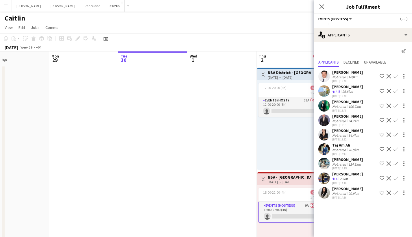
click at [343, 179] on div "23km" at bounding box center [343, 178] width 10 height 5
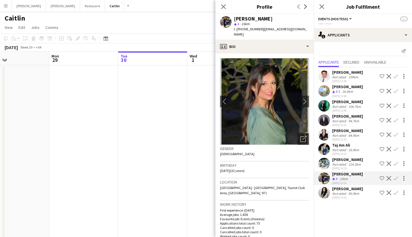
click at [345, 190] on div "[PERSON_NAME]" at bounding box center [347, 188] width 31 height 5
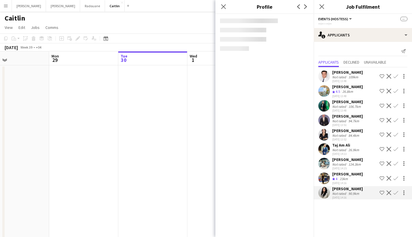
click at [345, 179] on div "23km" at bounding box center [343, 178] width 10 height 5
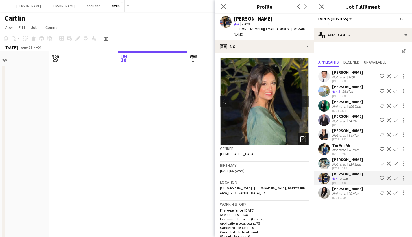
click at [299, 138] on div "Open photos pop-in" at bounding box center [303, 139] width 12 height 12
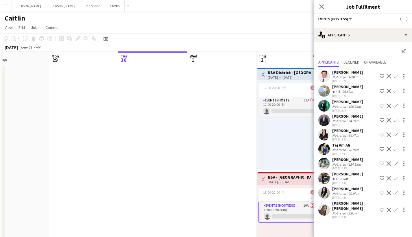
click at [338, 194] on div "Not rated" at bounding box center [339, 193] width 15 height 4
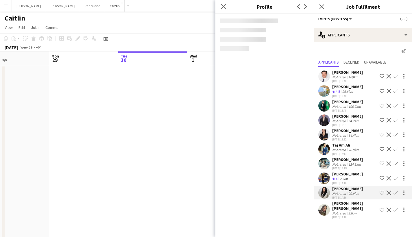
click at [338, 211] on div "Not rated" at bounding box center [339, 213] width 15 height 4
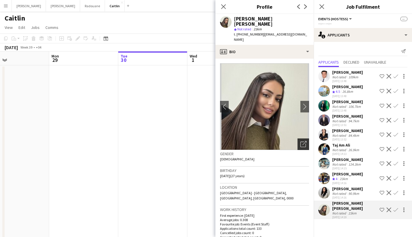
click at [300, 141] on icon "Open photos pop-in" at bounding box center [303, 144] width 6 height 6
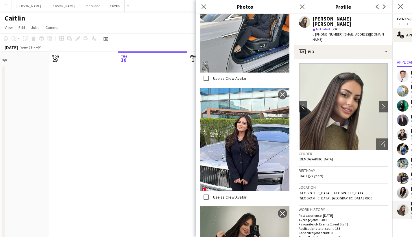
scroll to position [157, 0]
click at [303, 9] on icon "Close pop-in" at bounding box center [301, 6] width 5 height 5
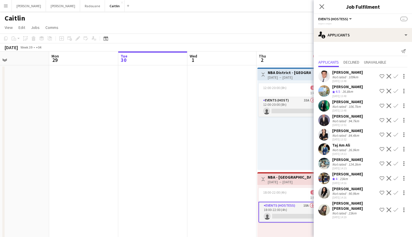
click at [328, 167] on app-user-avatar at bounding box center [324, 164] width 12 height 12
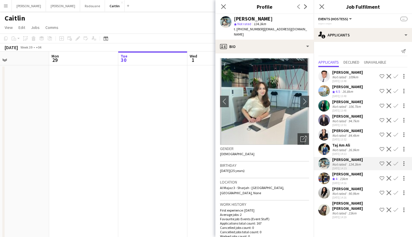
click at [331, 180] on div "Rasha Matama Crew rating 4 23km 30-09-2025 14:16 Shortlist crew Decline Confirm" at bounding box center [362, 178] width 98 height 14
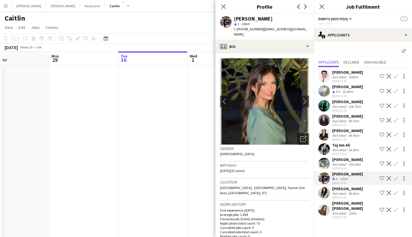
click at [329, 191] on app-user-avatar at bounding box center [324, 193] width 12 height 12
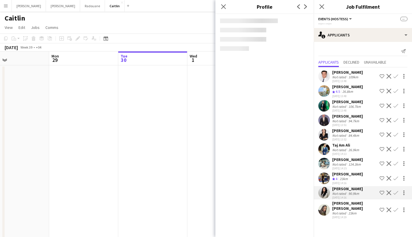
click at [329, 204] on div at bounding box center [324, 210] width 12 height 12
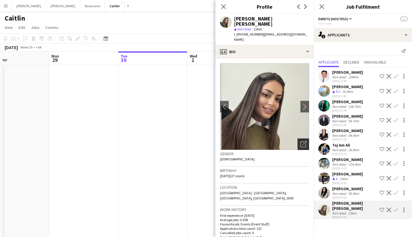
click at [300, 141] on icon "Open photos pop-in" at bounding box center [303, 144] width 6 height 6
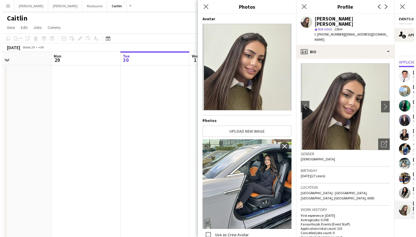
scroll to position [326, 0]
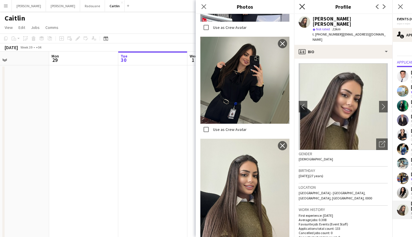
click at [302, 7] on icon at bounding box center [301, 6] width 5 height 5
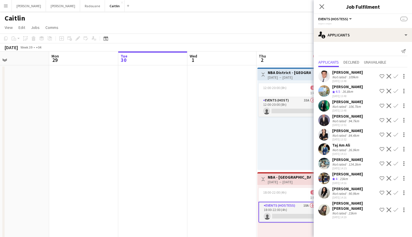
click at [7, 6] on app-icon "Menu" at bounding box center [5, 5] width 5 height 5
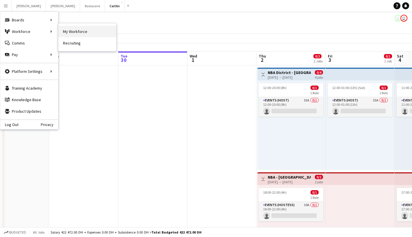
click at [75, 33] on link "My Workforce" at bounding box center [87, 32] width 58 height 12
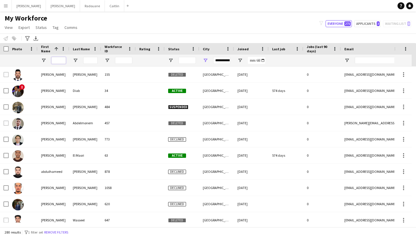
click at [62, 59] on input "First Name Filter Input" at bounding box center [58, 60] width 14 height 7
type input "*****"
type input "**********"
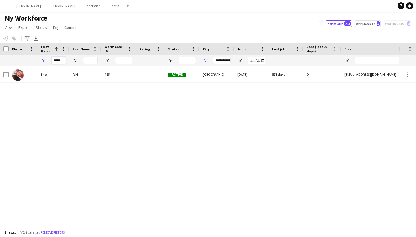
type input "*****"
click at [60, 75] on div "jihen" at bounding box center [54, 74] width 32 height 16
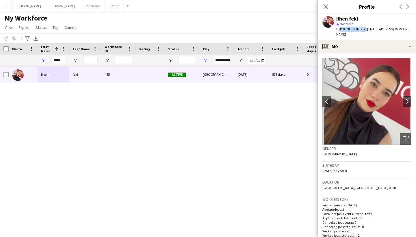
drag, startPoint x: 361, startPoint y: 29, endPoint x: 339, endPoint y: 29, distance: 21.7
click at [339, 29] on span "t. +971529204830" at bounding box center [351, 29] width 30 height 4
copy span "[PHONE_NUMBER]"
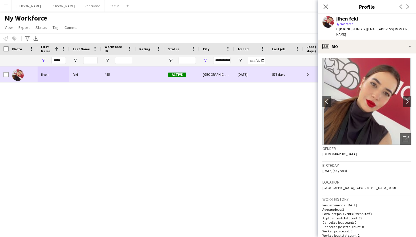
click at [261, 69] on div "[DATE]" at bounding box center [251, 74] width 35 height 16
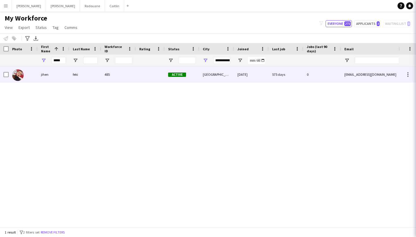
click at [261, 69] on div "[DATE]" at bounding box center [251, 74] width 35 height 16
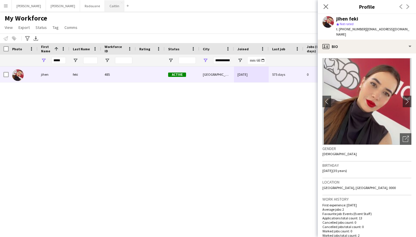
click at [105, 9] on button "[PERSON_NAME]" at bounding box center [114, 5] width 19 height 11
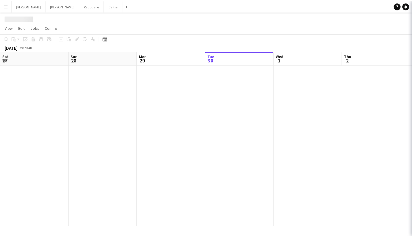
scroll to position [0, 138]
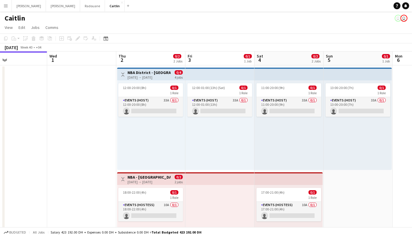
drag, startPoint x: 242, startPoint y: 144, endPoint x: 151, endPoint y: 128, distance: 92.3
click at [151, 128] on app-calendar-viewport "Sat 27 Sun 28 Mon 29 Tue 30 Wed 1 Thu 2 0/2 2 Jobs Fri 3 0/1 1 Job Sat 4 0/2 2 …" at bounding box center [206, 163] width 412 height 225
click at [158, 201] on app-job-card "18:00-22:00 (4h) 0/1 1 Role Events (Hostess) 10A 0/1 18:00-22:00 (4h) single-ne…" at bounding box center [150, 205] width 65 height 34
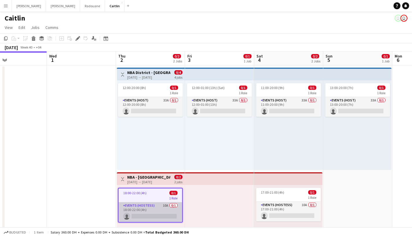
click at [158, 208] on app-card-role "Events (Hostess) 10A 0/1 18:00-22:00 (4h) single-neutral-actions" at bounding box center [150, 212] width 64 height 20
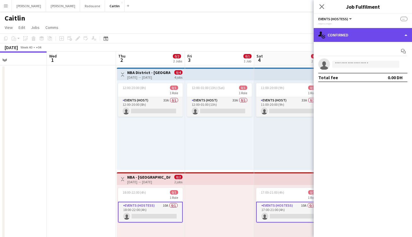
click at [373, 36] on div "single-neutral-actions-check-2 Confirmed" at bounding box center [362, 35] width 98 height 14
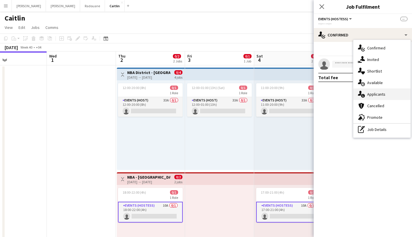
click at [390, 90] on div "single-neutral-actions-information Applicants" at bounding box center [381, 94] width 57 height 12
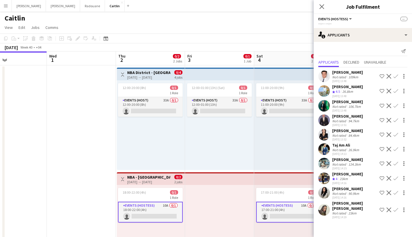
scroll to position [0, 0]
click at [340, 176] on div "23km" at bounding box center [343, 178] width 10 height 5
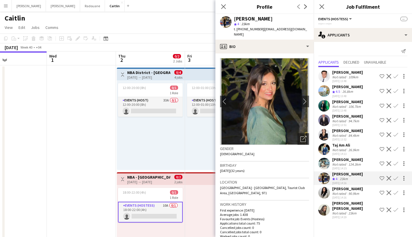
click at [341, 165] on div "Not rated" at bounding box center [339, 164] width 15 height 4
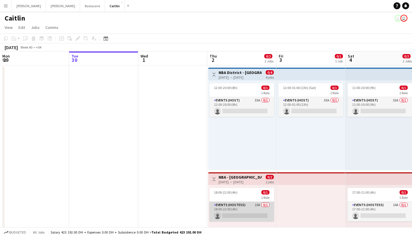
click at [239, 204] on app-card-role "Events (Hostess) 10A 0/1 18:00-22:00 (4h) single-neutral-actions" at bounding box center [241, 212] width 65 height 20
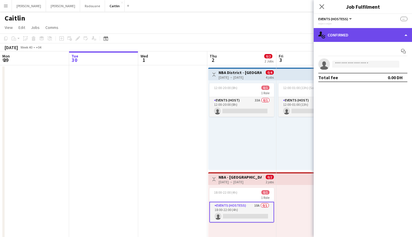
click at [351, 32] on div "single-neutral-actions-check-2 Confirmed" at bounding box center [362, 35] width 98 height 14
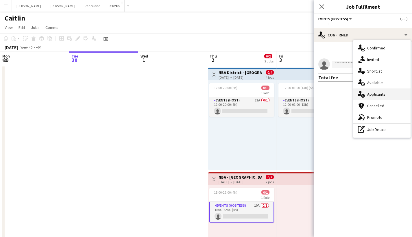
click at [379, 91] on div "single-neutral-actions-information Applicants" at bounding box center [381, 94] width 57 height 12
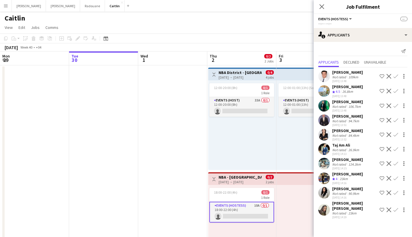
click at [374, 1] on div "Close pop-in Job Fulfilment" at bounding box center [362, 7] width 98 height 14
click at [9, 8] on button "Menu" at bounding box center [6, 6] width 12 height 12
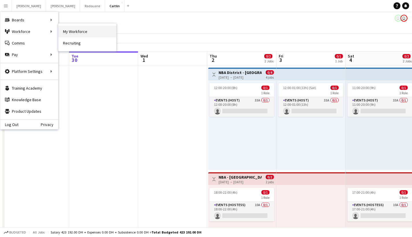
click at [65, 30] on link "My Workforce" at bounding box center [87, 32] width 58 height 12
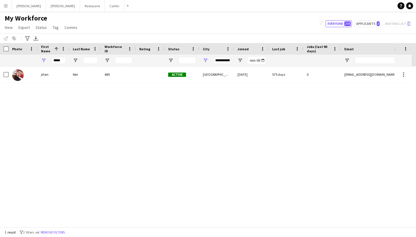
type input "**********"
click at [58, 62] on input "*****" at bounding box center [58, 60] width 14 height 7
type input "*"
type input "**********"
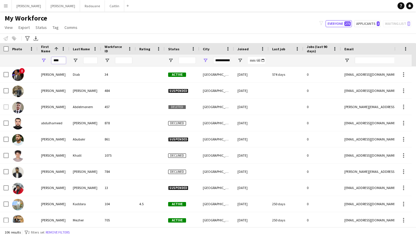
type input "*****"
type input "**********"
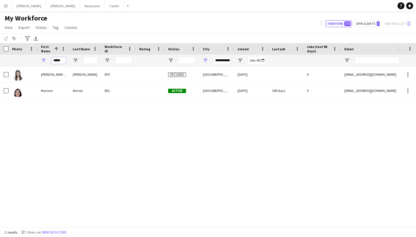
type input "*****"
drag, startPoint x: 58, startPoint y: 62, endPoint x: 215, endPoint y: 60, distance: 157.1
click at [215, 60] on div "**********" at bounding box center [221, 60] width 17 height 7
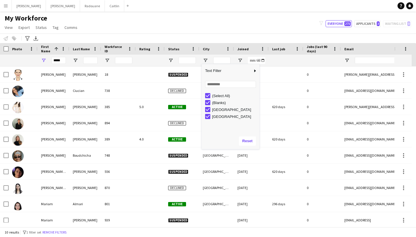
click at [198, 24] on div "My Workforce View Views Default view New view Update view Delete view Edit name…" at bounding box center [208, 24] width 416 height 20
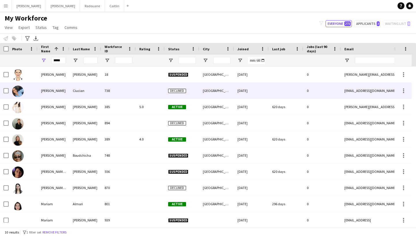
click at [85, 95] on div "Ciucian" at bounding box center [85, 91] width 32 height 16
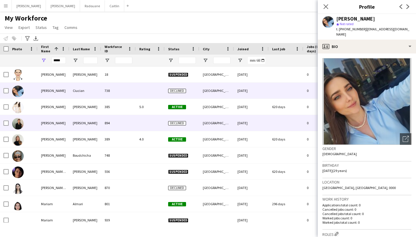
click at [88, 116] on div "[PERSON_NAME]" at bounding box center [85, 123] width 32 height 16
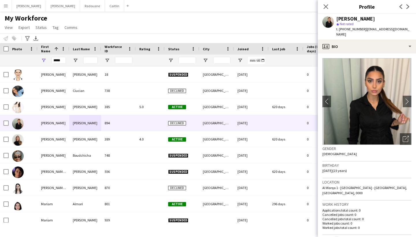
drag, startPoint x: 90, startPoint y: 136, endPoint x: 91, endPoint y: 123, distance: 13.0
click at [91, 123] on div "[PERSON_NAME] [PERSON_NAME] [PERSON_NAME] 870 Declined [GEOGRAPHIC_DATA] [DATE]…" at bounding box center [313, 147] width 626 height 162
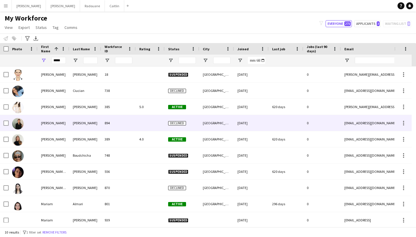
click at [91, 123] on div "[PERSON_NAME]" at bounding box center [85, 123] width 32 height 16
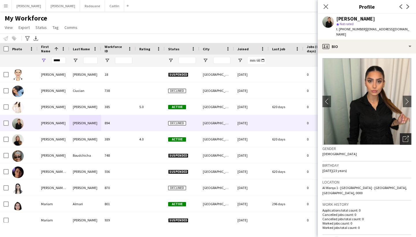
click at [400, 133] on div "Open photos pop-in" at bounding box center [406, 139] width 12 height 12
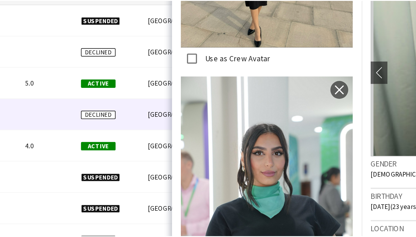
scroll to position [436, 0]
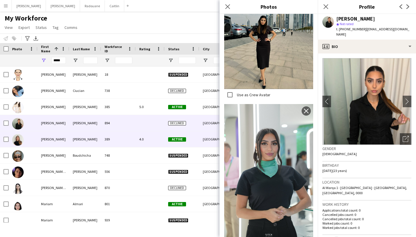
click at [96, 146] on div "[PERSON_NAME]" at bounding box center [85, 139] width 32 height 16
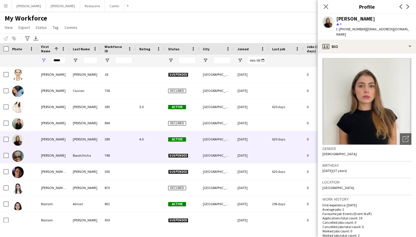
click at [96, 154] on div "Boudchicha" at bounding box center [85, 155] width 32 height 16
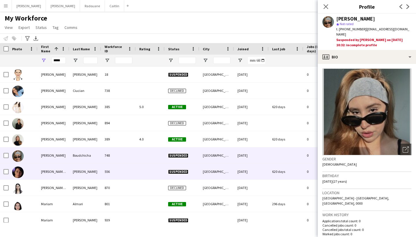
click at [95, 168] on div "[PERSON_NAME]" at bounding box center [85, 171] width 32 height 16
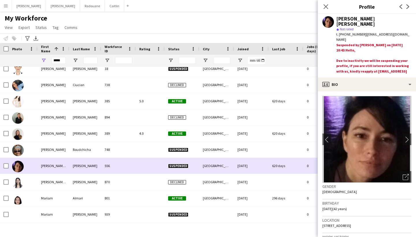
scroll to position [6, 0]
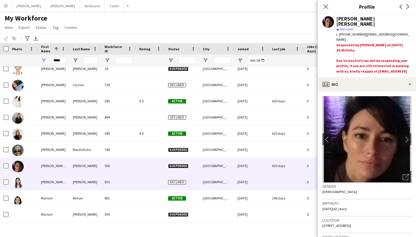
click at [92, 182] on div "[PERSON_NAME]" at bounding box center [85, 182] width 32 height 16
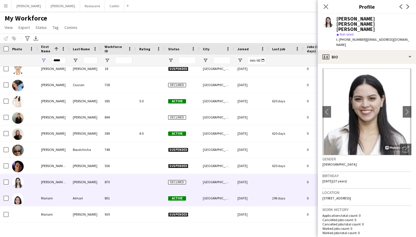
click at [92, 197] on div "Almari" at bounding box center [85, 198] width 32 height 16
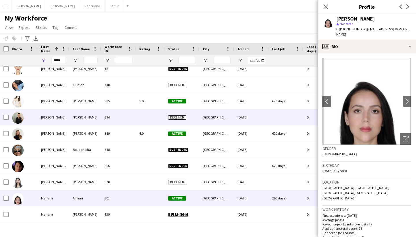
click at [82, 116] on div "[PERSON_NAME]" at bounding box center [85, 117] width 32 height 16
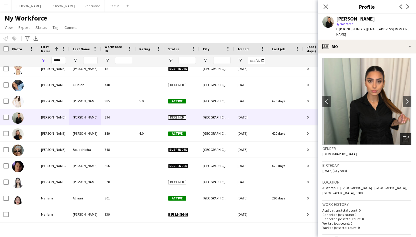
click at [403, 136] on icon "Open photos pop-in" at bounding box center [406, 139] width 6 height 6
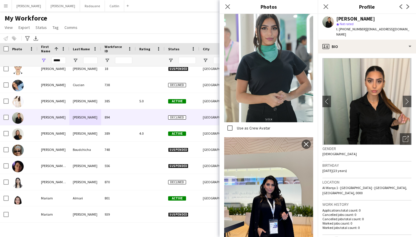
scroll to position [551, 0]
click at [328, 6] on icon "Close pop-in" at bounding box center [325, 6] width 5 height 5
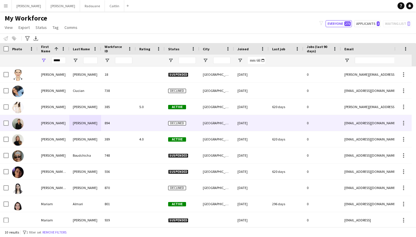
scroll to position [0, 0]
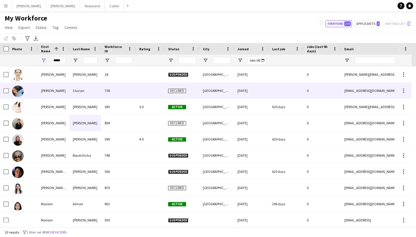
click at [89, 86] on div "Ciucian" at bounding box center [85, 91] width 32 height 16
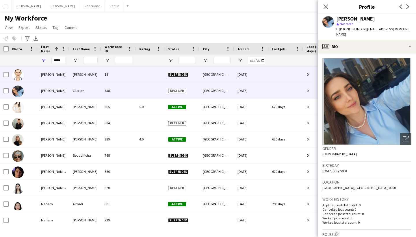
click at [100, 75] on div "[PERSON_NAME]" at bounding box center [85, 74] width 32 height 16
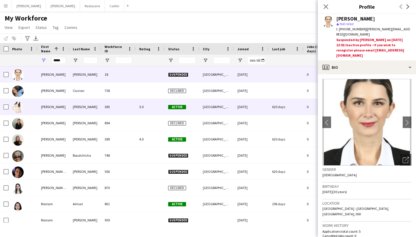
click at [102, 107] on div "385" at bounding box center [118, 107] width 35 height 16
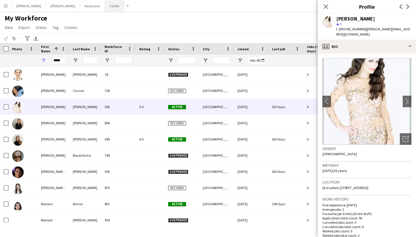
click at [105, 6] on button "[PERSON_NAME]" at bounding box center [114, 5] width 19 height 11
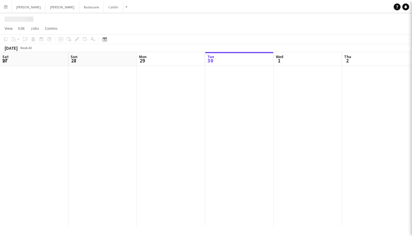
scroll to position [0, 138]
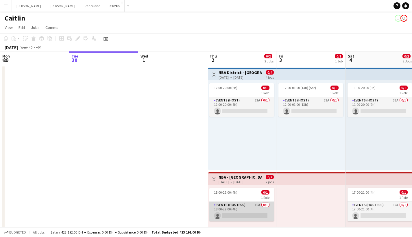
click at [244, 209] on app-card-role "Events (Hostess) 10A 0/1 18:00-22:00 (4h) single-neutral-actions" at bounding box center [241, 212] width 65 height 20
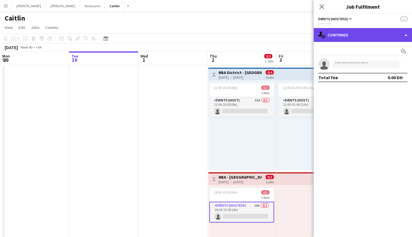
click at [353, 34] on div "single-neutral-actions-check-2 Confirmed" at bounding box center [362, 35] width 98 height 14
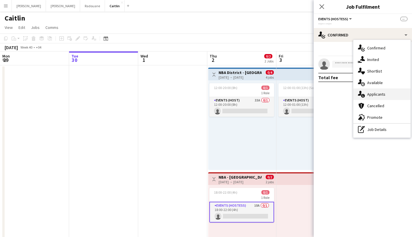
click at [376, 93] on span "Applicants" at bounding box center [376, 94] width 18 height 5
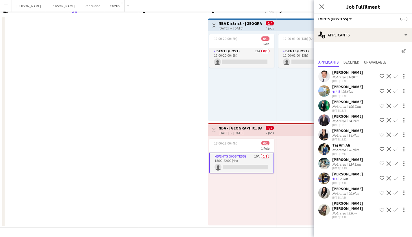
scroll to position [0, 0]
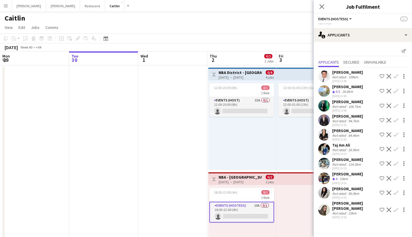
click at [357, 177] on div "Crew rating 4 23km" at bounding box center [347, 178] width 31 height 5
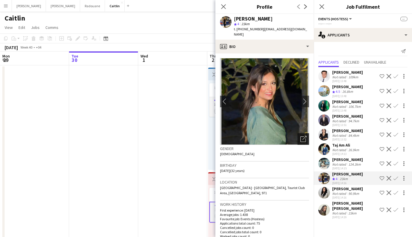
click at [300, 136] on icon "Open photos pop-in" at bounding box center [303, 139] width 6 height 6
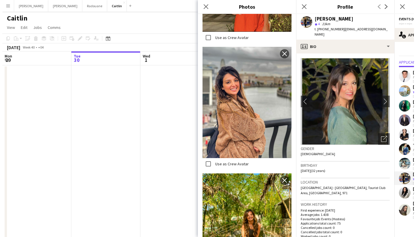
scroll to position [1480, 0]
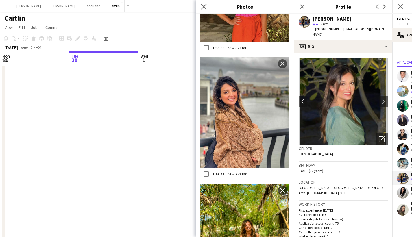
click at [201, 5] on app-icon "Close pop-in" at bounding box center [204, 7] width 8 height 8
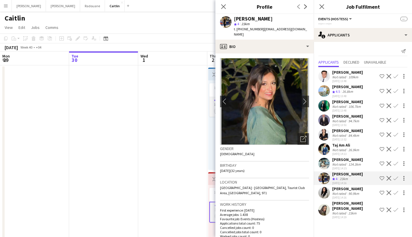
click at [6, 5] on app-icon "Menu" at bounding box center [5, 5] width 5 height 5
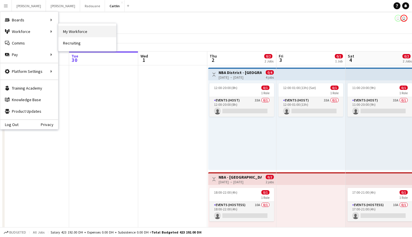
click at [109, 34] on link "My Workforce" at bounding box center [87, 32] width 58 height 12
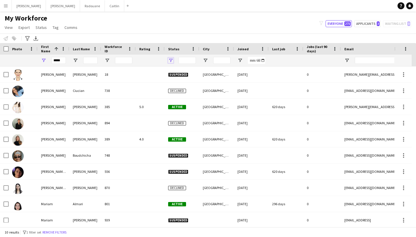
click at [173, 59] on span "Open Filter Menu" at bounding box center [170, 60] width 5 height 5
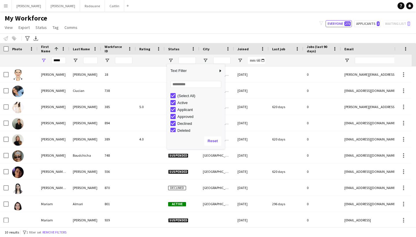
click at [175, 90] on div "Loading... No matches. (Select All) Active Applicant Approved Declined Deleted" at bounding box center [196, 104] width 58 height 55
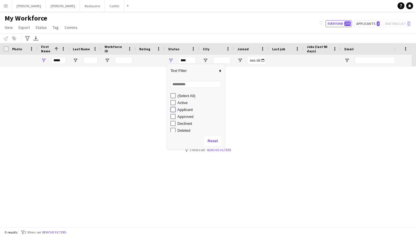
type input "**********"
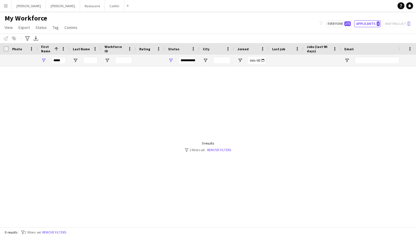
click at [211, 190] on div at bounding box center [199, 144] width 399 height 156
drag, startPoint x: 56, startPoint y: 58, endPoint x: 61, endPoint y: 61, distance: 5.6
click at [61, 61] on input "*****" at bounding box center [58, 60] width 14 height 7
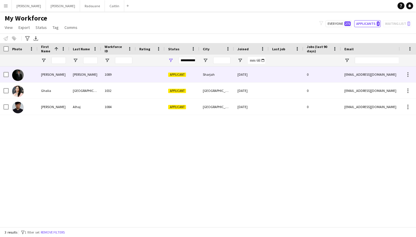
click at [116, 89] on div "1032" at bounding box center [118, 91] width 35 height 16
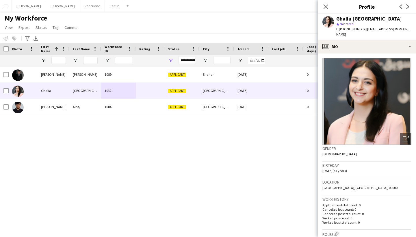
click at [408, 136] on app-crew-profile-bio "Open photos pop-in Gender [DEMOGRAPHIC_DATA] Birthday [DEMOGRAPHIC_DATA] (34 ye…" at bounding box center [367, 144] width 98 height 183
click at [404, 136] on icon "Open photos pop-in" at bounding box center [406, 139] width 6 height 6
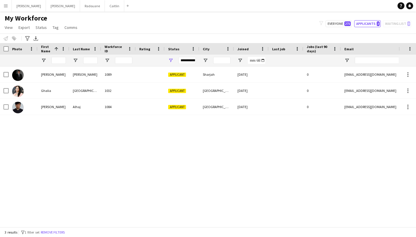
click at [188, 61] on div "**********" at bounding box center [186, 60] width 17 height 7
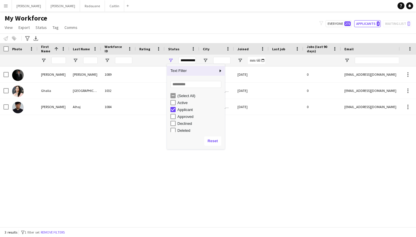
click at [188, 61] on div "**********" at bounding box center [186, 60] width 17 height 7
click at [121, 126] on div "Abdullah Alshawi 1089 Applicant Sharjah 11-08-2025 0 abdullahalshawi53@gmail.co…" at bounding box center [199, 144] width 399 height 156
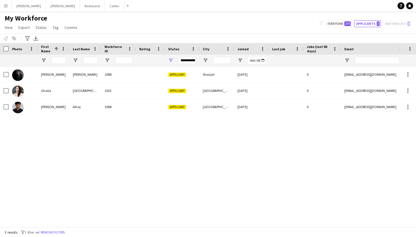
click at [192, 60] on div "**********" at bounding box center [186, 60] width 17 height 7
click at [130, 133] on div "Abdullah Alshawi 1089 Applicant Sharjah 11-08-2025 0 abdullahalshawi53@gmail.co…" at bounding box center [199, 144] width 399 height 156
click at [188, 58] on div "**********" at bounding box center [186, 60] width 17 height 7
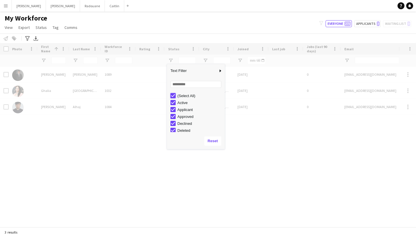
type input "***"
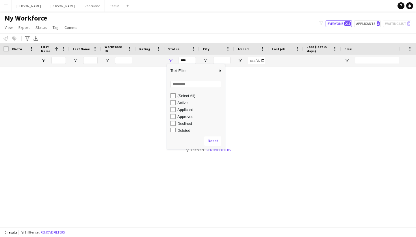
click at [194, 23] on div "My Workforce View Views Default view New view Update view Delete view Edit name…" at bounding box center [208, 24] width 416 height 20
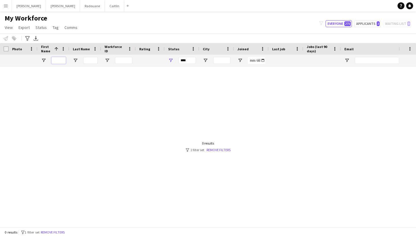
click at [55, 57] on input "First Name Filter Input" at bounding box center [58, 60] width 14 height 7
click at [224, 150] on link "Remove filters" at bounding box center [219, 150] width 24 height 4
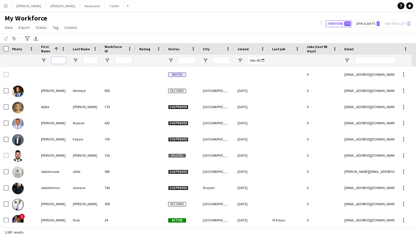
click at [64, 62] on input "First Name Filter Input" at bounding box center [58, 60] width 14 height 7
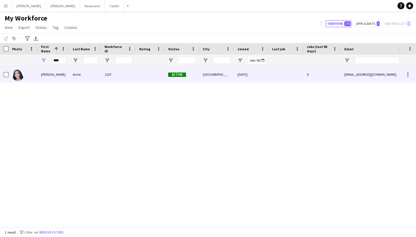
click at [109, 74] on div "1107" at bounding box center [118, 74] width 35 height 16
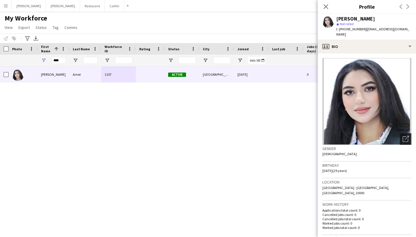
click at [403, 136] on icon "Open photos pop-in" at bounding box center [406, 139] width 6 height 6
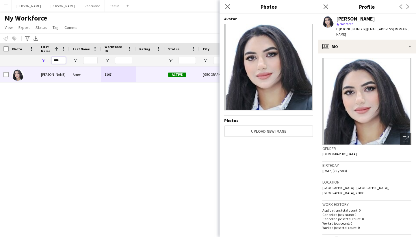
click at [61, 58] on input "****" at bounding box center [58, 60] width 14 height 7
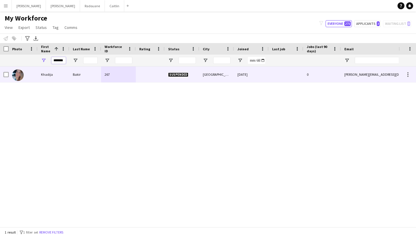
click at [67, 74] on div "Khadija" at bounding box center [54, 74] width 32 height 16
type input "*******"
click at [300, 75] on div at bounding box center [286, 74] width 35 height 16
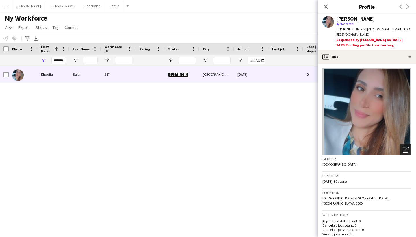
click at [402, 144] on div "Open photos pop-in" at bounding box center [406, 150] width 12 height 12
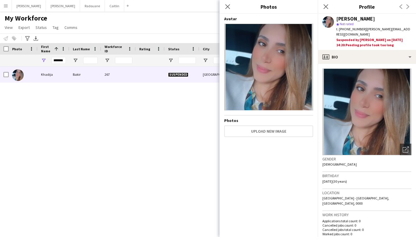
click at [77, 12] on main "My Workforce View Views Default view New view Update view Delete view Edit name…" at bounding box center [208, 120] width 416 height 217
click at [105, 9] on button "[PERSON_NAME]" at bounding box center [114, 5] width 19 height 11
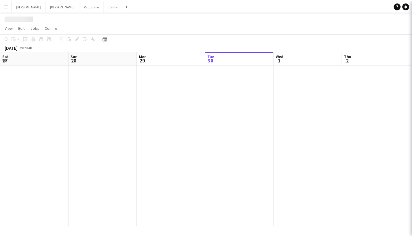
scroll to position [0, 138]
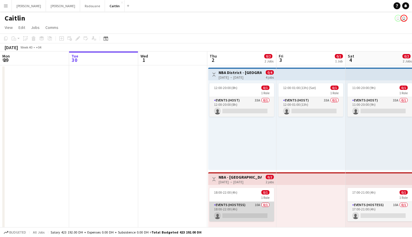
click at [239, 203] on app-card-role "Events (Hostess) 10A 0/1 18:00-22:00 (4h) single-neutral-actions" at bounding box center [241, 212] width 65 height 20
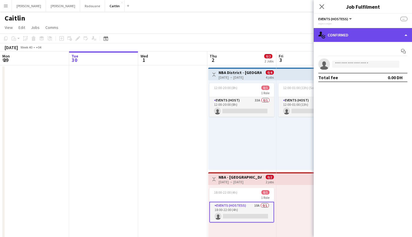
click at [402, 30] on div "single-neutral-actions-check-2 Confirmed" at bounding box center [362, 35] width 98 height 14
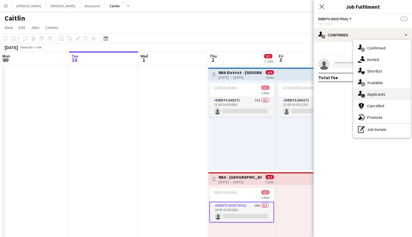
click at [386, 94] on div "single-neutral-actions-information Applicants" at bounding box center [381, 94] width 57 height 12
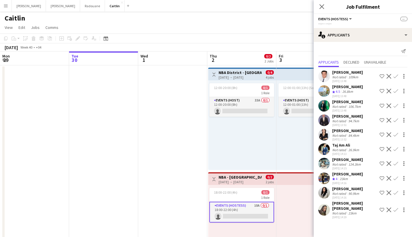
click at [243, 0] on app-navbar "Menu Boards Boards Boards All jobs Status Workforce Workforce My Workforce Recr…" at bounding box center [206, 6] width 412 height 12
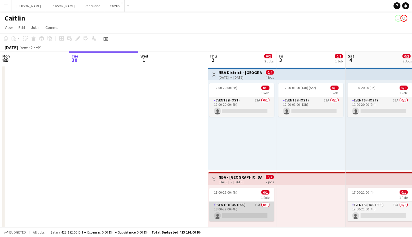
click at [242, 210] on app-card-role "Events (Hostess) 10A 0/1 18:00-22:00 (4h) single-neutral-actions" at bounding box center [241, 212] width 65 height 20
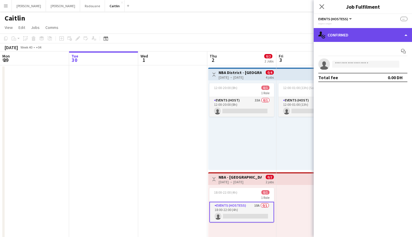
click at [354, 37] on div "single-neutral-actions-check-2 Confirmed" at bounding box center [362, 35] width 98 height 14
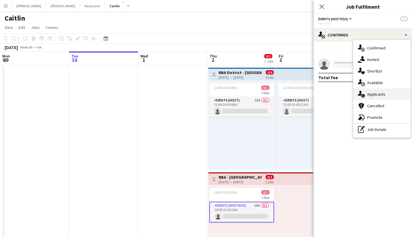
click at [369, 96] on span "Applicants" at bounding box center [376, 94] width 18 height 5
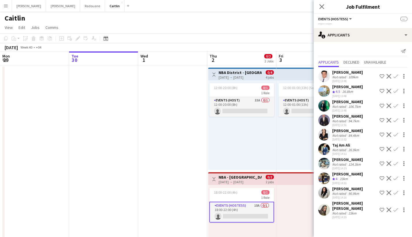
click at [353, 140] on div "[DATE] 13:52" at bounding box center [347, 139] width 31 height 4
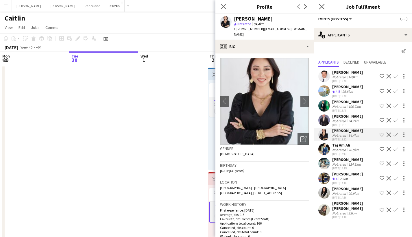
click at [318, 8] on app-icon "Close pop-in" at bounding box center [321, 7] width 8 height 8
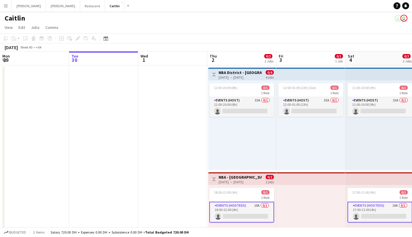
click at [234, 206] on app-card-role "Events (Hostess) 10A 0/1 18:00-22:00 (4h) single-neutral-actions" at bounding box center [241, 212] width 65 height 21
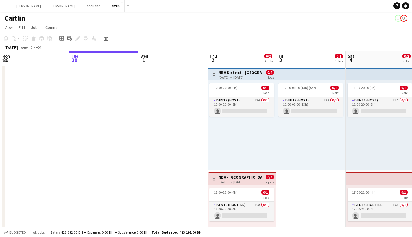
scroll to position [6, 0]
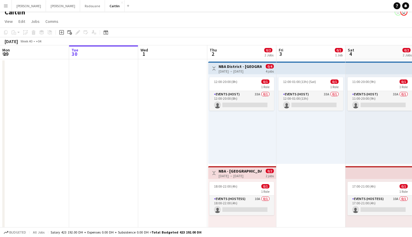
click at [232, 215] on div "18:00-22:00 (4h) 0/1 1 Role Events (Hostess) 10A 0/1 18:00-22:00 (4h) single-ne…" at bounding box center [242, 224] width 68 height 90
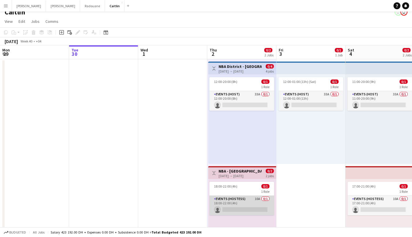
click at [238, 202] on app-card-role "Events (Hostess) 10A 0/1 18:00-22:00 (4h) single-neutral-actions" at bounding box center [241, 206] width 65 height 20
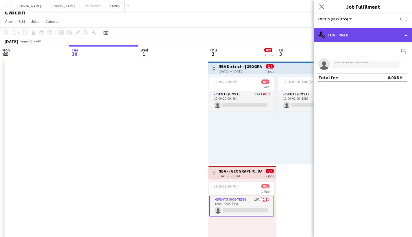
click at [360, 37] on div "single-neutral-actions-check-2 Confirmed" at bounding box center [362, 35] width 98 height 14
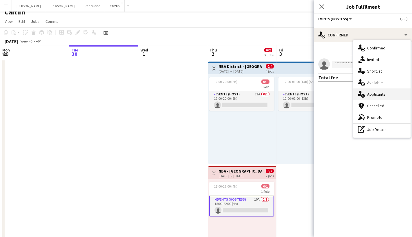
click at [367, 99] on div "single-neutral-actions-information Applicants" at bounding box center [381, 94] width 57 height 12
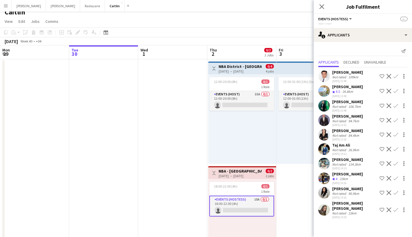
click at [343, 168] on div "[DATE] 14:15" at bounding box center [347, 168] width 31 height 4
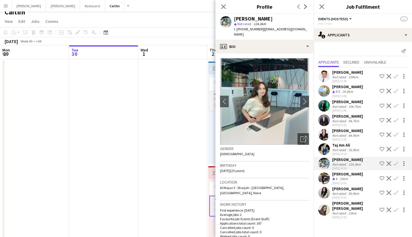
click at [343, 175] on div "[PERSON_NAME]" at bounding box center [347, 173] width 31 height 5
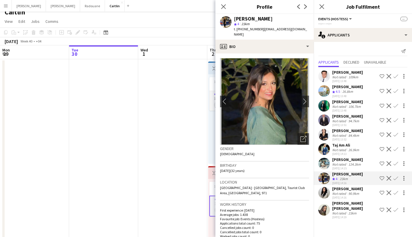
click at [344, 201] on div "[PERSON_NAME] [PERSON_NAME]" at bounding box center [354, 205] width 45 height 10
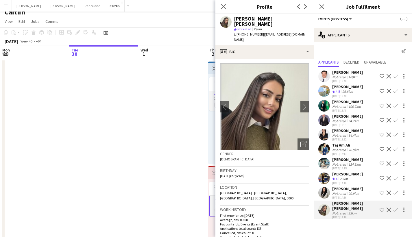
click at [341, 176] on div "[PERSON_NAME]" at bounding box center [347, 173] width 31 height 5
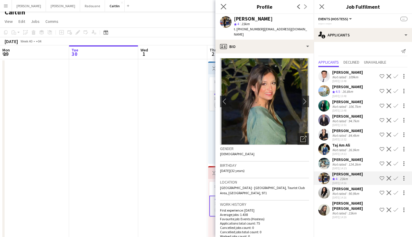
click at [226, 6] on app-icon "Close pop-in" at bounding box center [223, 7] width 8 height 8
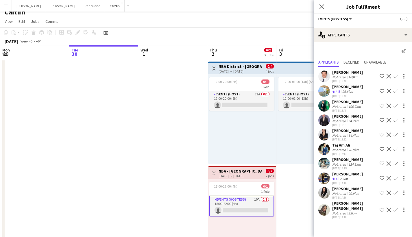
click at [6, 4] on app-icon "Menu" at bounding box center [5, 5] width 5 height 5
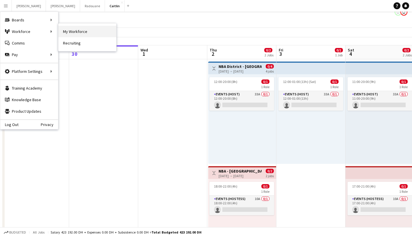
click at [78, 31] on link "My Workforce" at bounding box center [87, 32] width 58 height 12
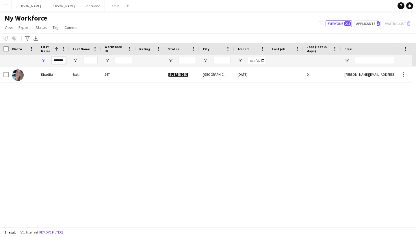
click at [59, 58] on input "*******" at bounding box center [58, 60] width 14 height 7
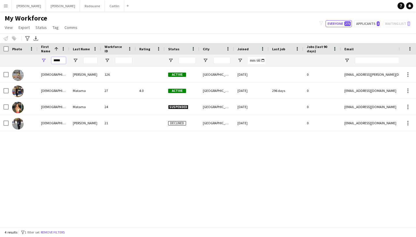
type input "*****"
click at [11, 7] on button "Menu" at bounding box center [6, 6] width 12 height 12
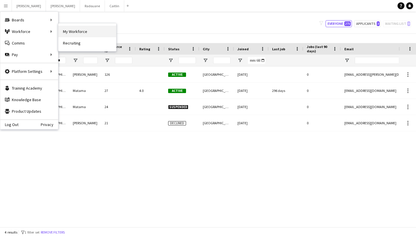
click at [64, 32] on link "My Workforce" at bounding box center [87, 32] width 58 height 12
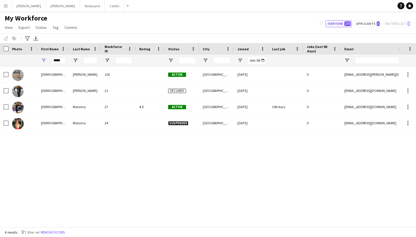
type input "**********"
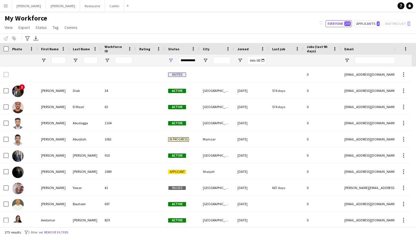
type input "*****"
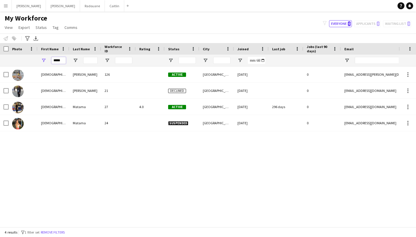
click at [64, 57] on input "*****" at bounding box center [58, 60] width 14 height 7
click at [64, 58] on input "*****" at bounding box center [58, 60] width 14 height 7
click at [63, 59] on input "*****" at bounding box center [58, 60] width 14 height 7
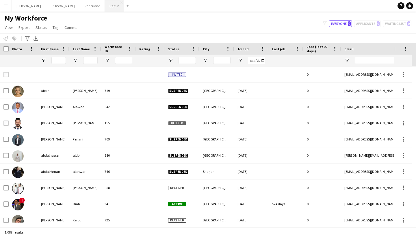
click at [105, 9] on button "[PERSON_NAME]" at bounding box center [114, 5] width 19 height 11
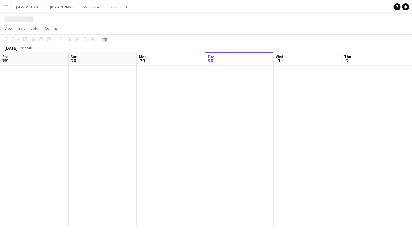
scroll to position [0, 138]
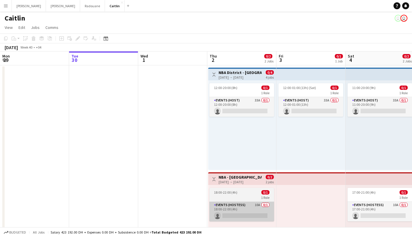
click at [235, 203] on app-card-role "Events (Hostess) 10A 0/1 18:00-22:00 (4h) single-neutral-actions" at bounding box center [241, 212] width 65 height 20
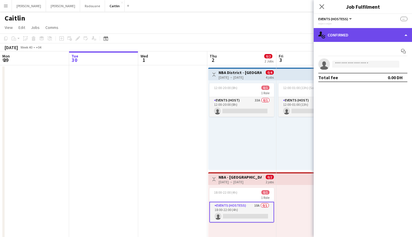
click at [338, 40] on div "single-neutral-actions-check-2 Confirmed" at bounding box center [362, 35] width 98 height 14
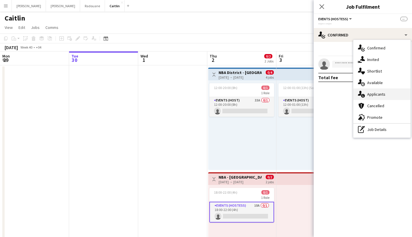
click at [364, 92] on icon "single-neutral-actions-information" at bounding box center [361, 94] width 7 height 7
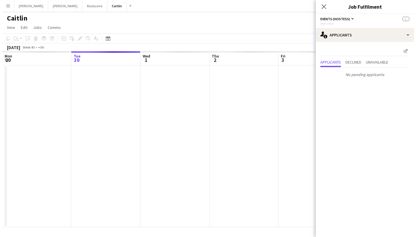
scroll to position [0, 0]
click at [9, 28] on span "View" at bounding box center [9, 27] width 8 height 5
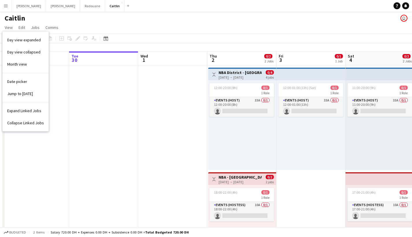
click at [178, 29] on app-page-menu "View Day view expanded Day view collapsed Month view Date picker Jump to today …" at bounding box center [206, 28] width 412 height 11
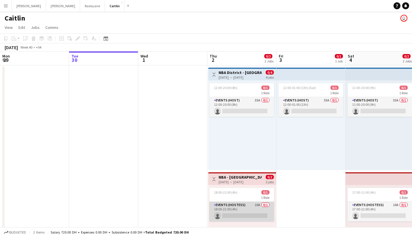
click at [235, 210] on app-card-role "Events (Hostess) 10A 0/1 18:00-22:00 (4h) single-neutral-actions" at bounding box center [241, 212] width 65 height 20
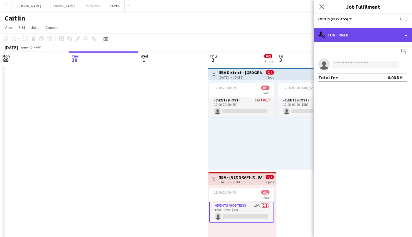
click at [360, 36] on div "single-neutral-actions-check-2 Confirmed" at bounding box center [362, 35] width 98 height 14
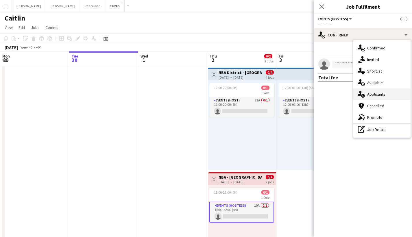
click at [368, 96] on span "Applicants" at bounding box center [376, 94] width 18 height 5
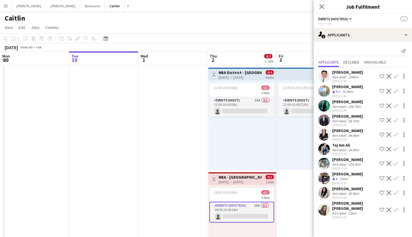
click at [8, 7] on app-icon "Menu" at bounding box center [5, 5] width 5 height 5
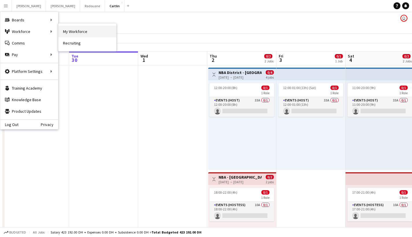
click at [65, 27] on link "My Workforce" at bounding box center [87, 32] width 58 height 12
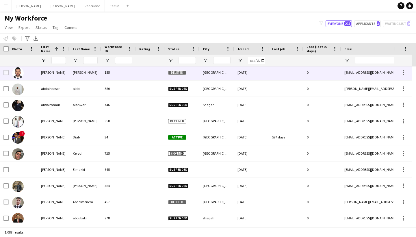
scroll to position [83, 0]
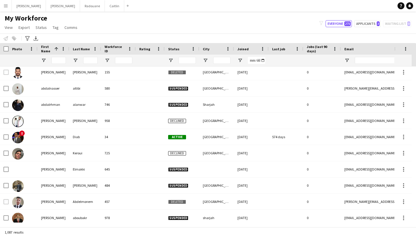
click at [0, 7] on button "Menu" at bounding box center [6, 6] width 12 height 12
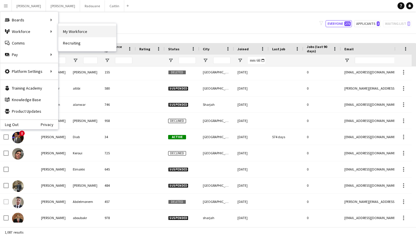
click at [64, 26] on link "My Workforce" at bounding box center [87, 32] width 58 height 12
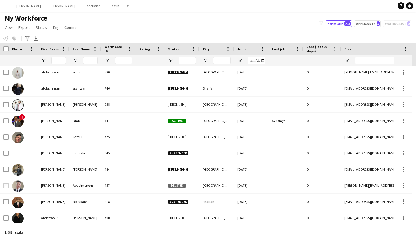
type input "**********"
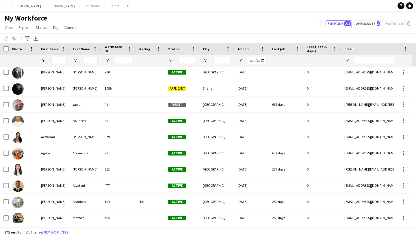
scroll to position [0, 0]
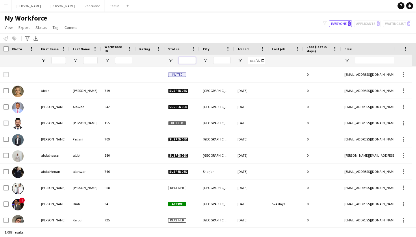
click at [190, 61] on input "Status Filter Input" at bounding box center [186, 60] width 17 height 7
click at [200, 34] on div "Notify workforce Add to tag Select at least one crew to tag him or her. Advance…" at bounding box center [208, 39] width 416 height 10
click at [105, 3] on button "[PERSON_NAME]" at bounding box center [114, 5] width 19 height 11
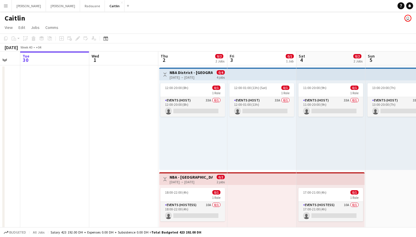
scroll to position [0, 191]
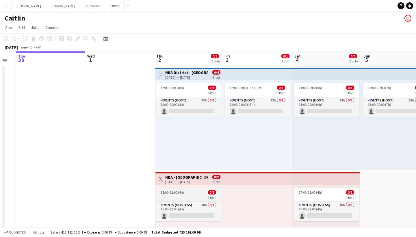
click at [205, 197] on div "1 Role" at bounding box center [188, 197] width 65 height 5
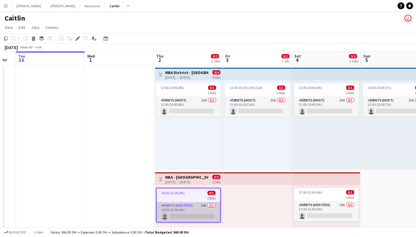
click at [205, 205] on app-card-role "Events (Hostess) 10A 0/1 18:00-22:00 (4h) single-neutral-actions" at bounding box center [189, 212] width 64 height 20
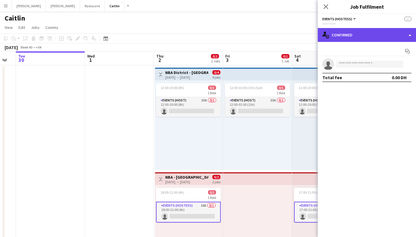
click at [365, 30] on div "single-neutral-actions-check-2 Confirmed" at bounding box center [367, 35] width 98 height 14
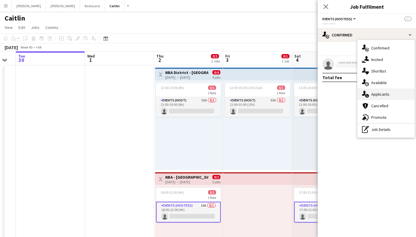
click at [369, 98] on div "single-neutral-actions-information Applicants" at bounding box center [385, 94] width 57 height 12
